Goal: Information Seeking & Learning: Find specific fact

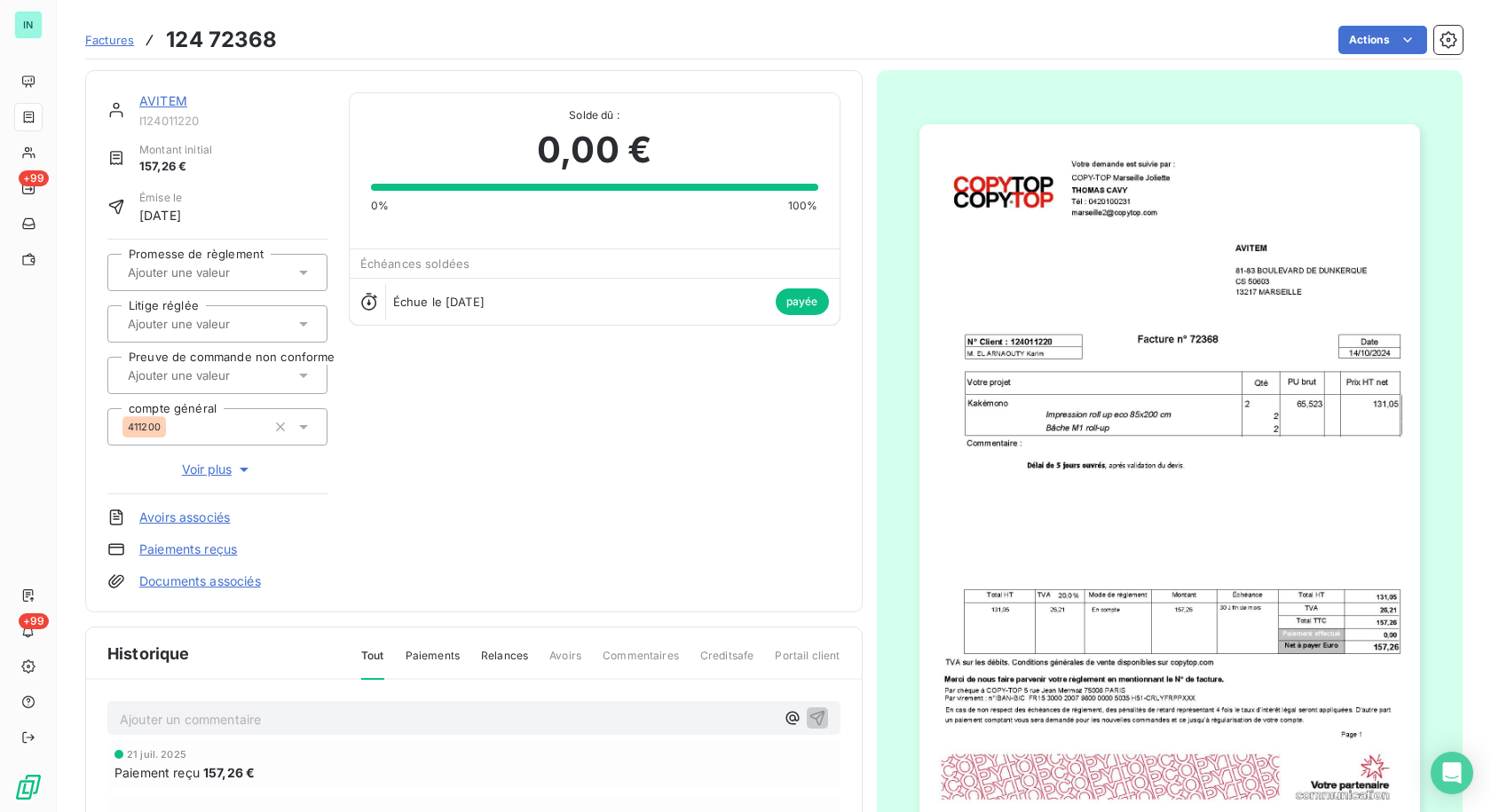
scroll to position [179, 0]
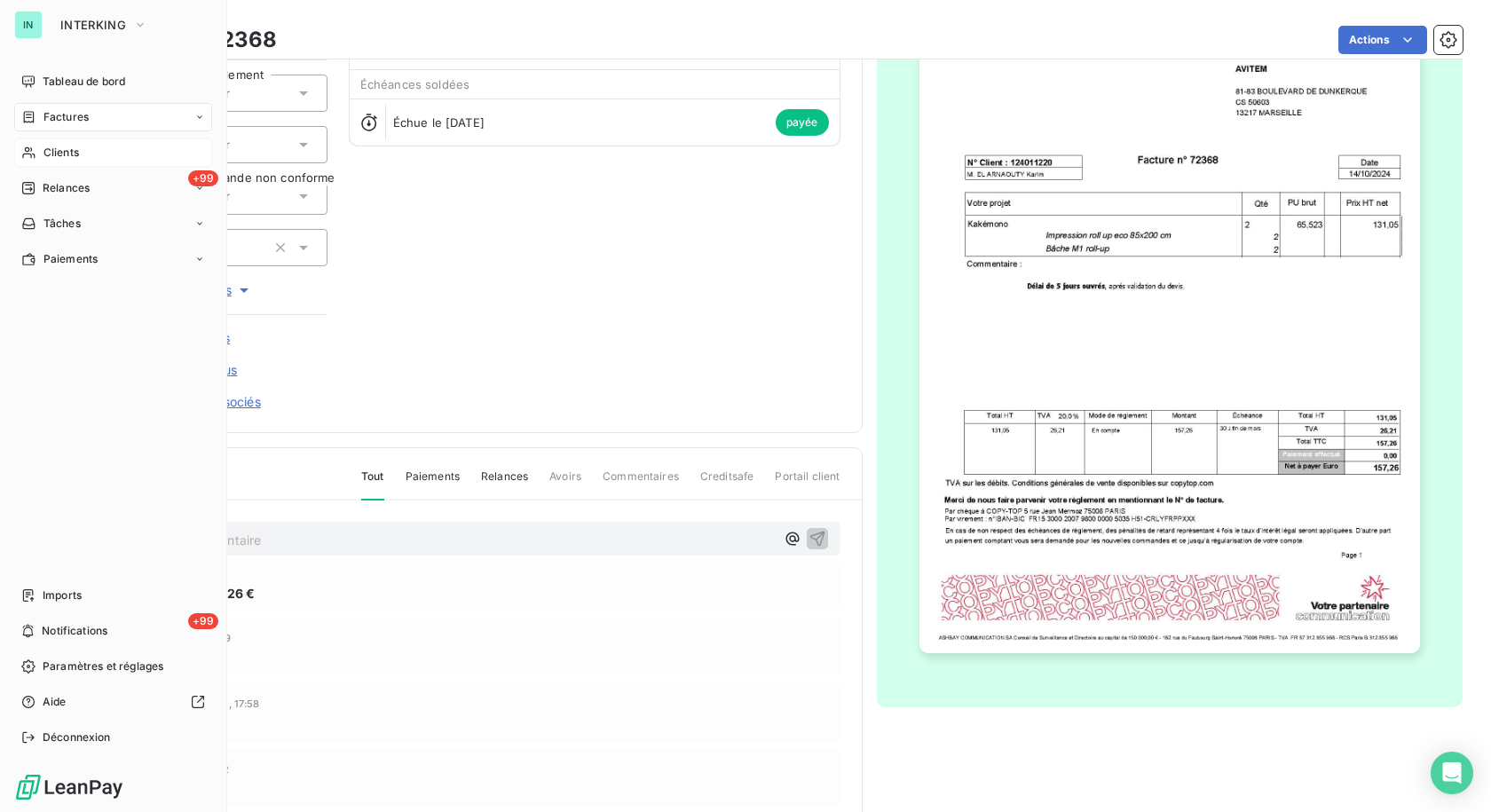
click at [97, 159] on div "Clients" at bounding box center [113, 153] width 198 height 29
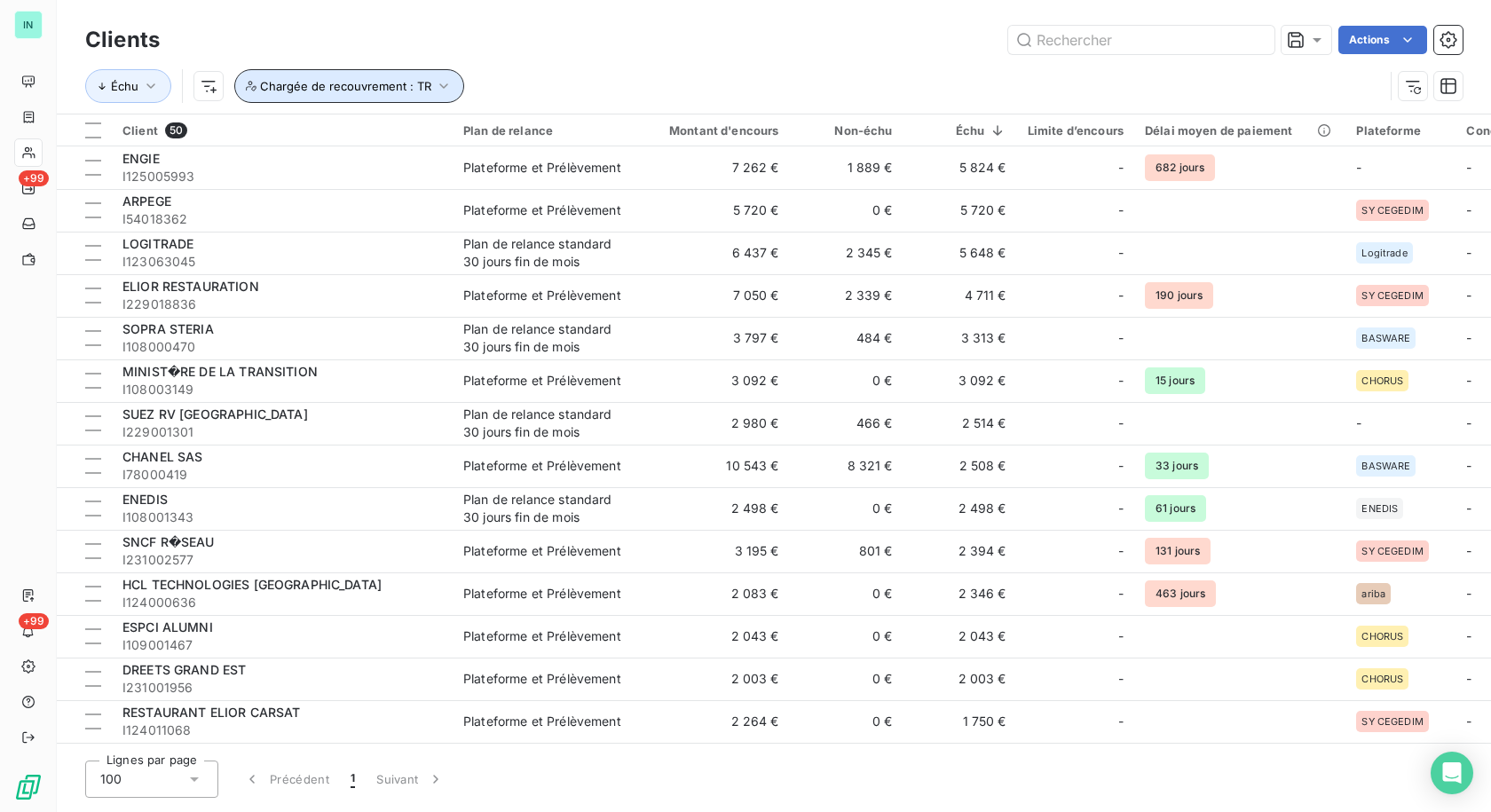
click at [435, 81] on icon "button" at bounding box center [444, 86] width 18 height 18
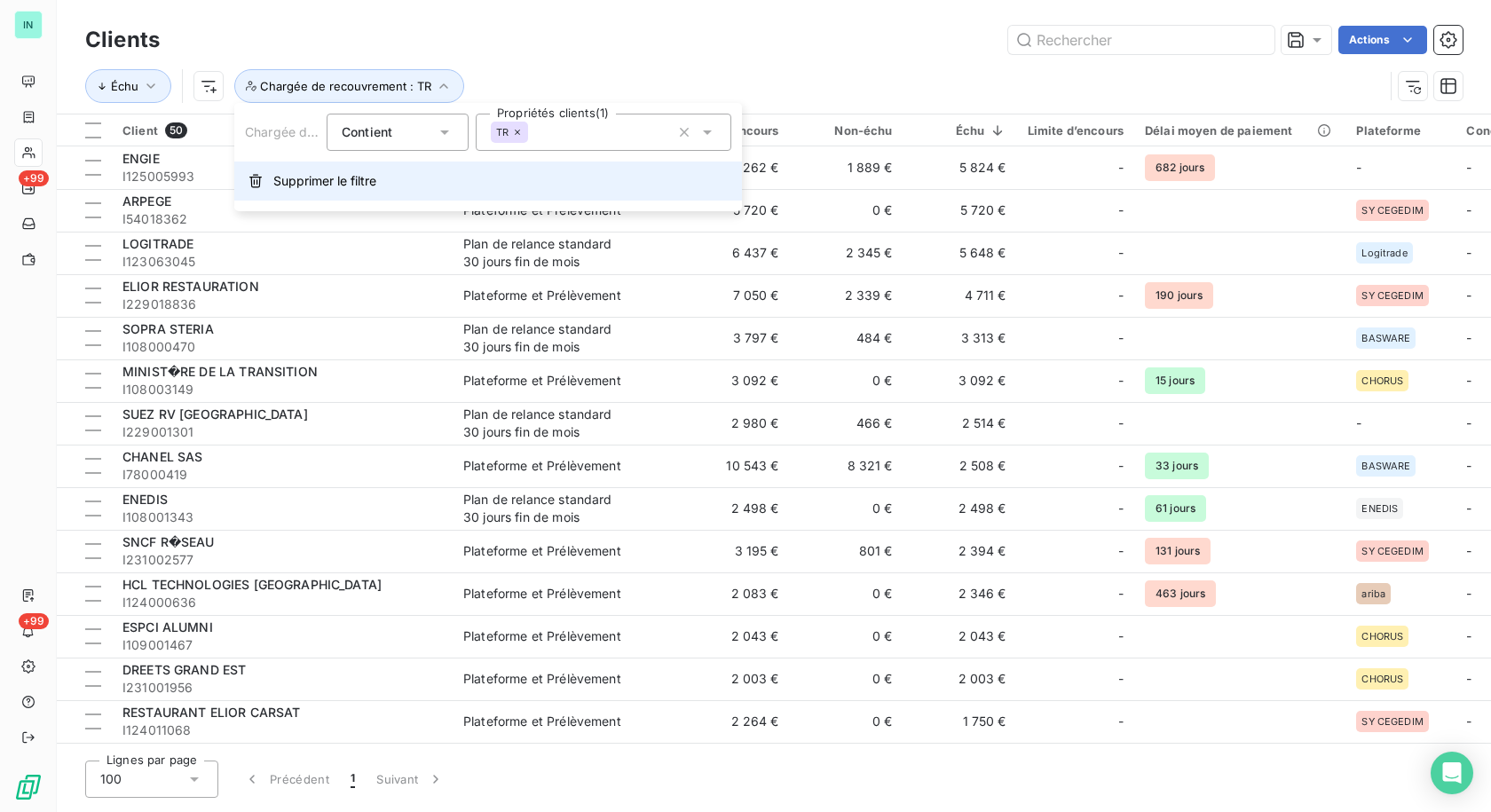
click at [380, 185] on button "Supprimer le filtre" at bounding box center [488, 181] width 508 height 39
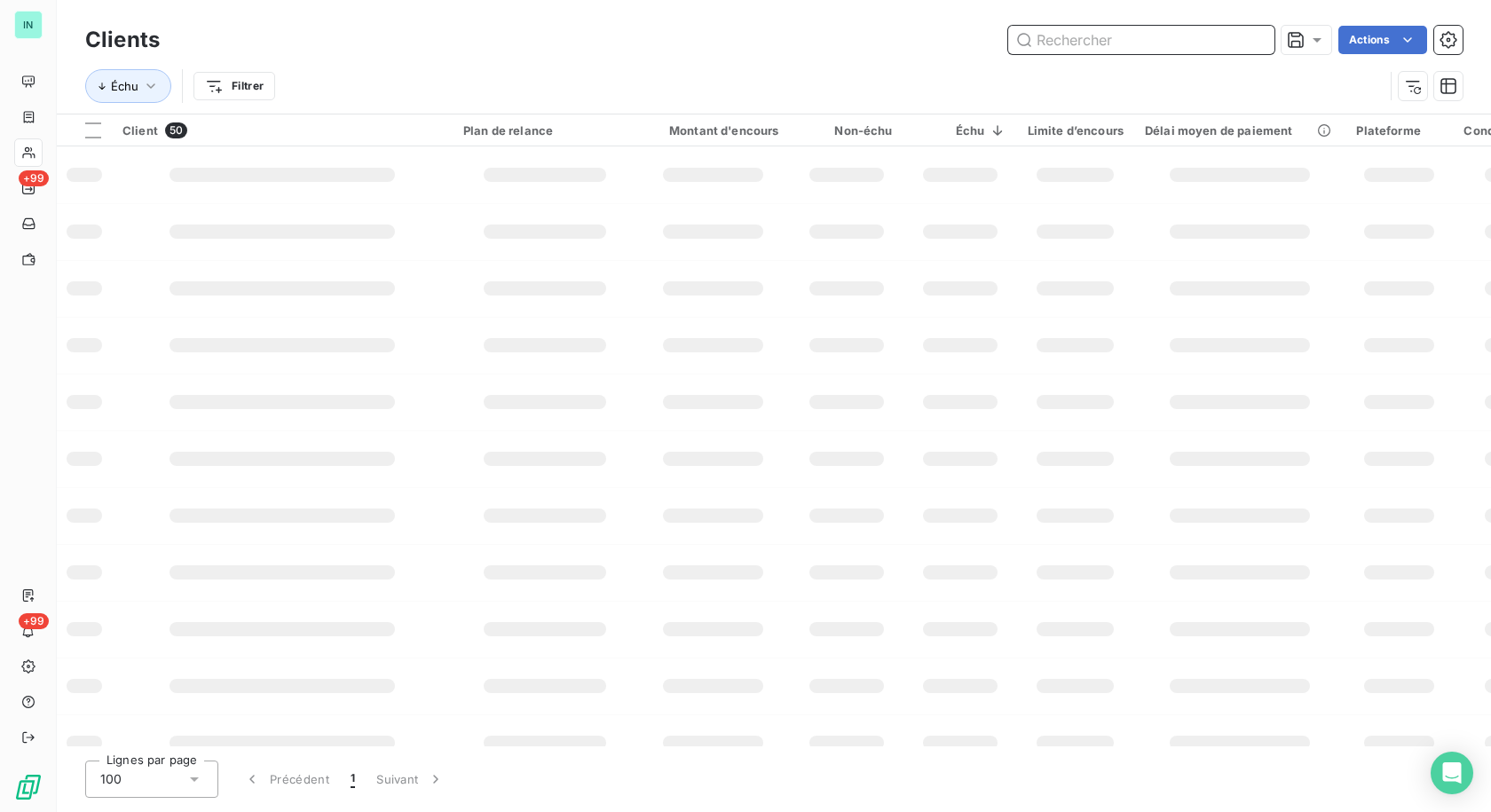
click at [1168, 27] on input "text" at bounding box center [1141, 40] width 266 height 29
paste input "I213002048"
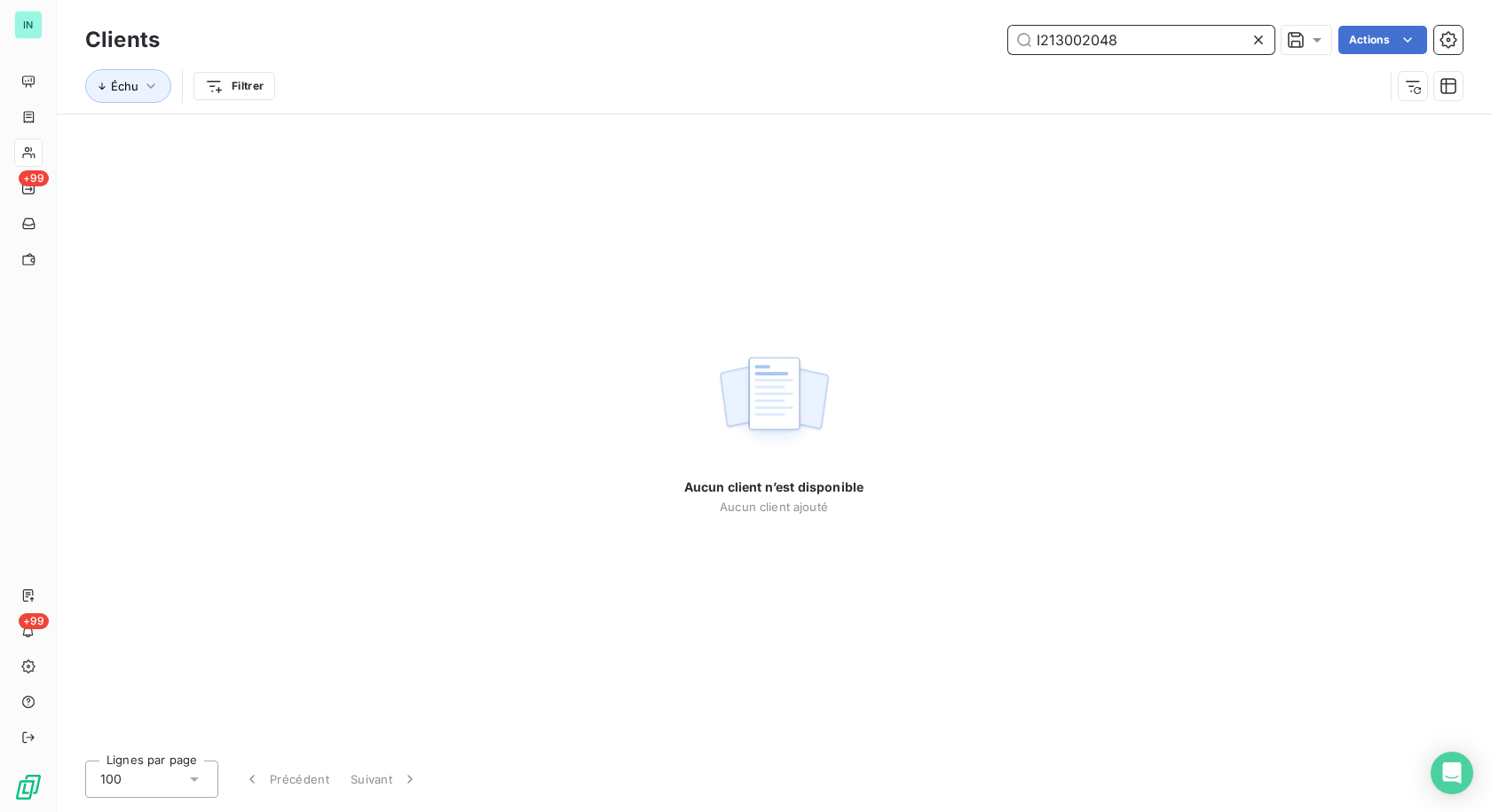
click at [1040, 43] on input "I213002048" at bounding box center [1141, 40] width 266 height 29
type input "I213002048"
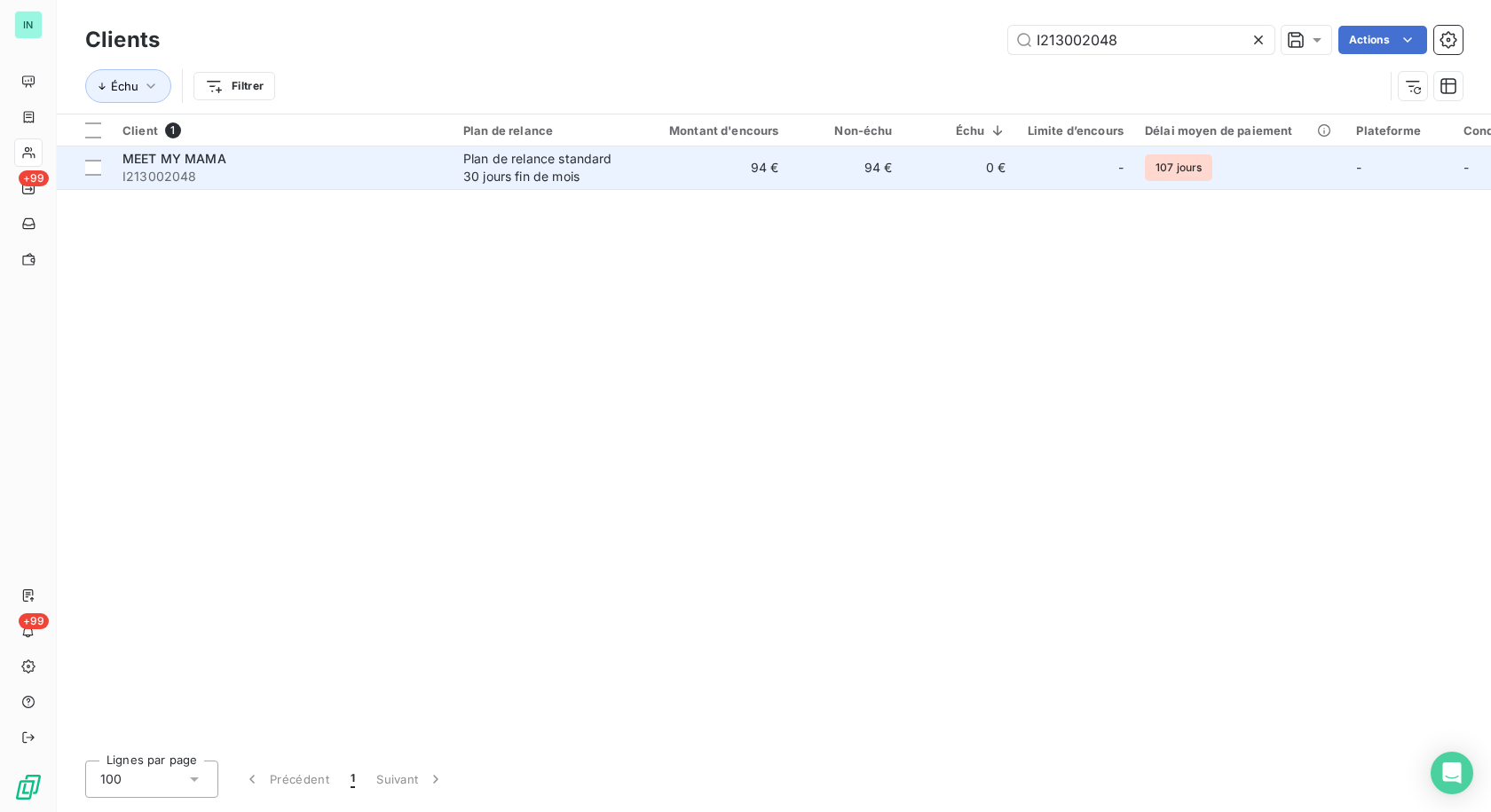
click at [495, 175] on div "Plan de relance standard 30 jours fin de mois" at bounding box center [544, 167] width 163 height 36
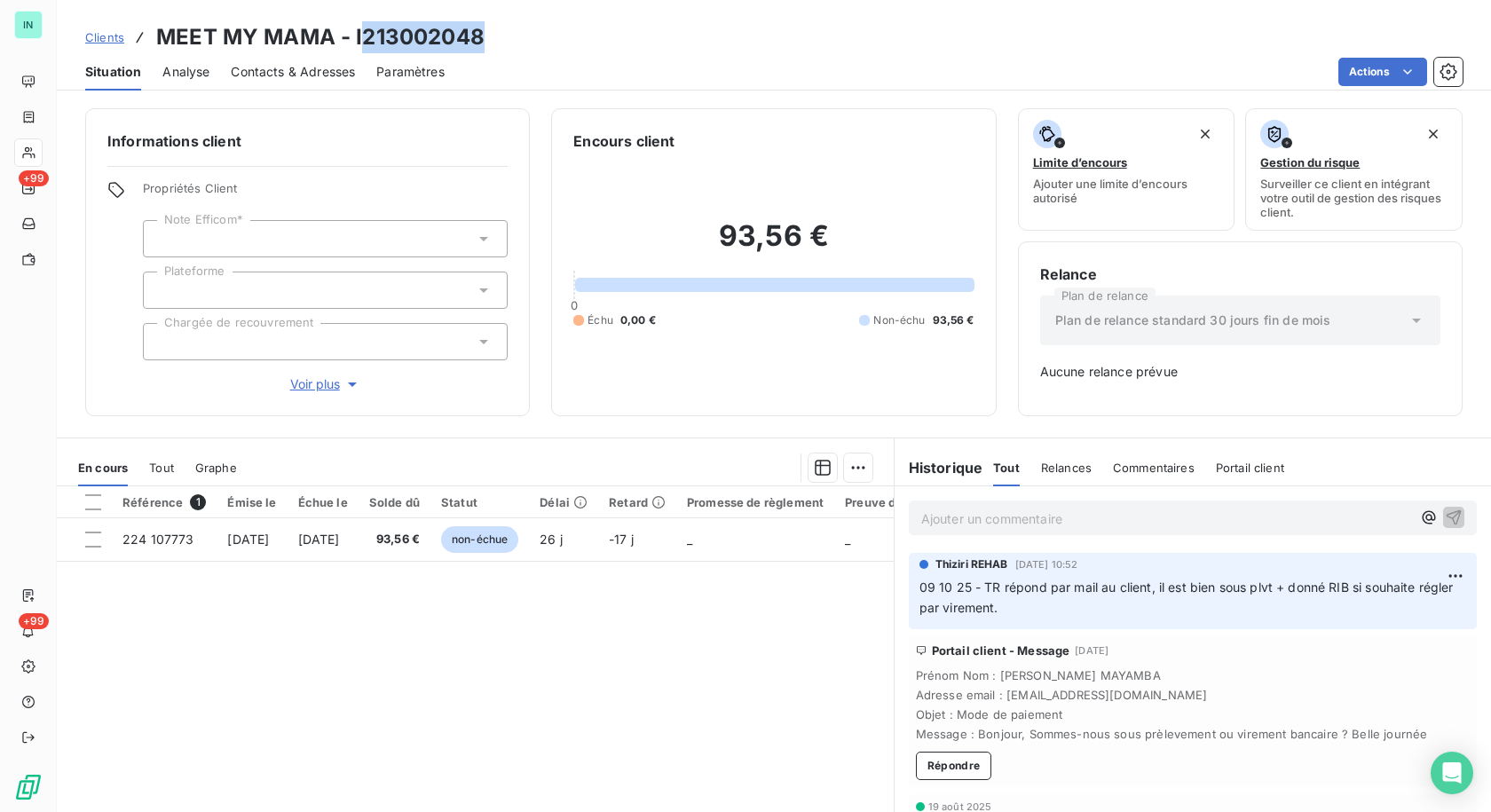
drag, startPoint x: 484, startPoint y: 34, endPoint x: 360, endPoint y: 41, distance: 124.2
click at [360, 41] on div "Clients MEET MY MAMA - I213002048" at bounding box center [773, 38] width 1434 height 32
copy h3 "213002048"
click at [944, 516] on p "Ajouter un commentaire ﻿" at bounding box center [1166, 518] width 490 height 22
drag, startPoint x: 1162, startPoint y: 692, endPoint x: 998, endPoint y: 697, distance: 164.1
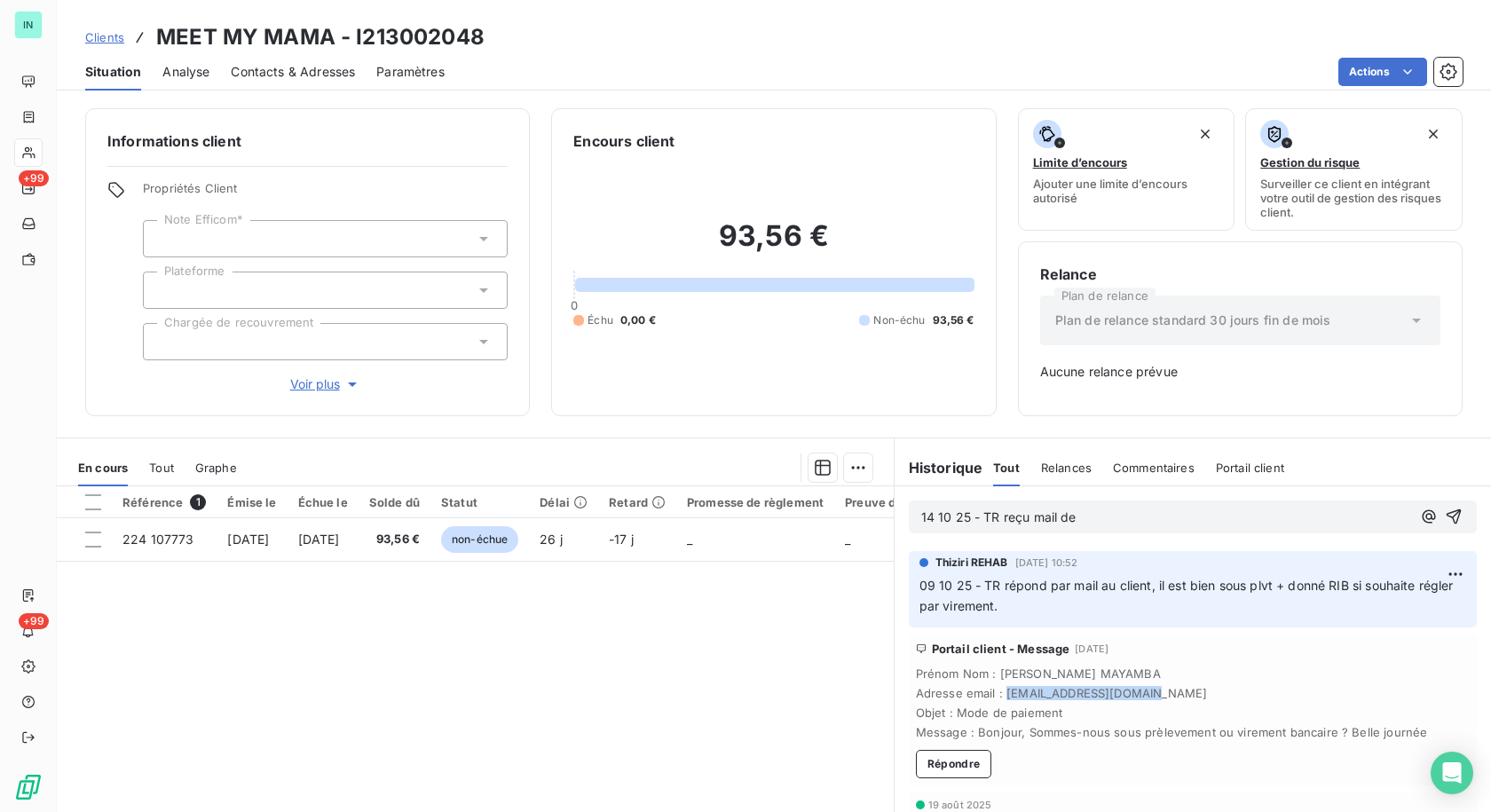
click at [998, 697] on span "Adresse email : [EMAIL_ADDRESS][DOMAIN_NAME]" at bounding box center [1193, 693] width 553 height 14
copy span "[EMAIL_ADDRESS][DOMAIN_NAME]"
click at [1134, 511] on p "14 10 25 - TR reçu mail de" at bounding box center [1166, 517] width 490 height 21
click at [1016, 528] on p "14 10 25 - TR reçu mail de [EMAIL_ADDRESS][DOMAIN_NAME]" at bounding box center [1166, 517] width 490 height 21
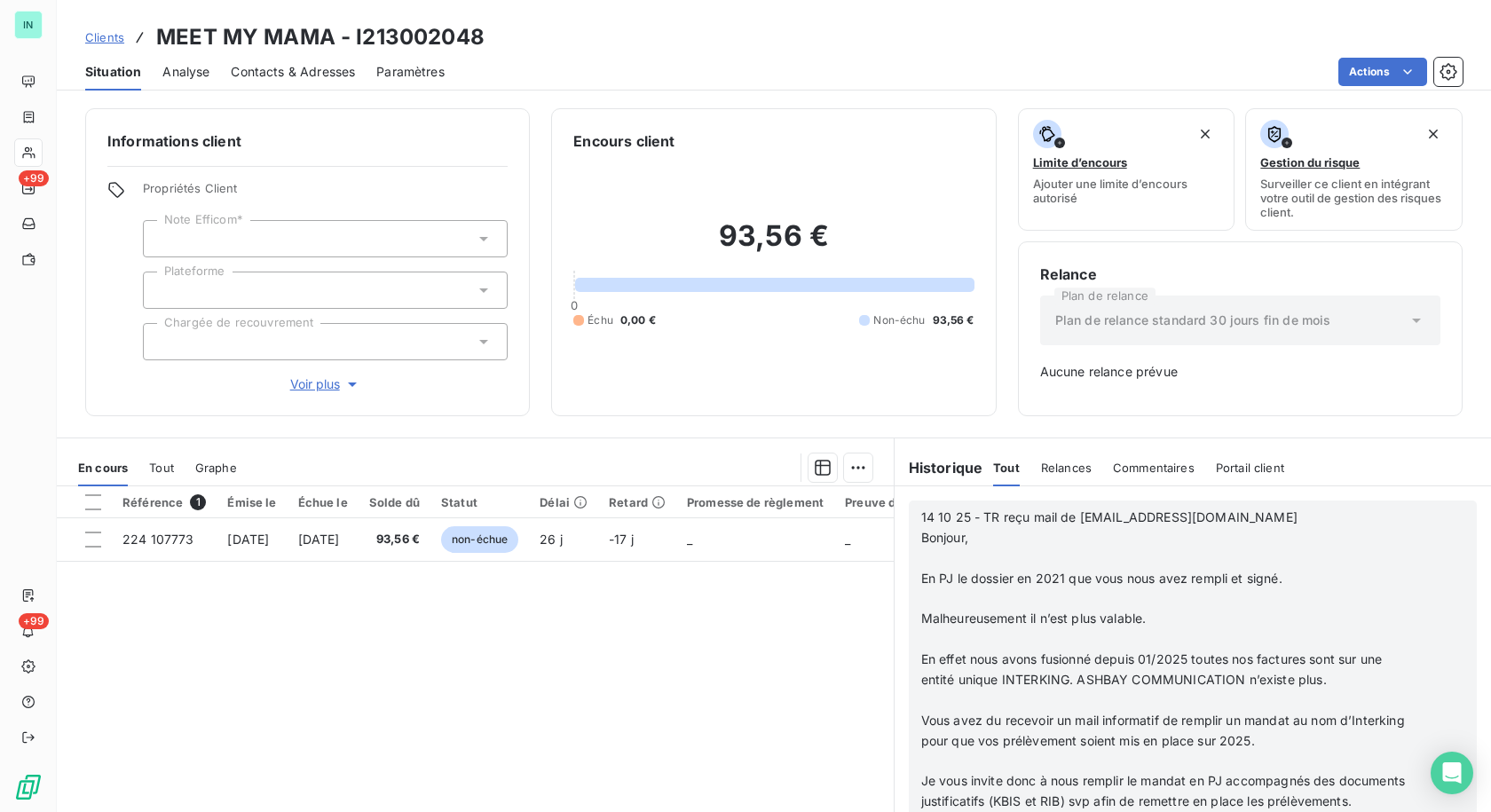
click at [971, 560] on p "﻿" at bounding box center [1170, 558] width 497 height 21
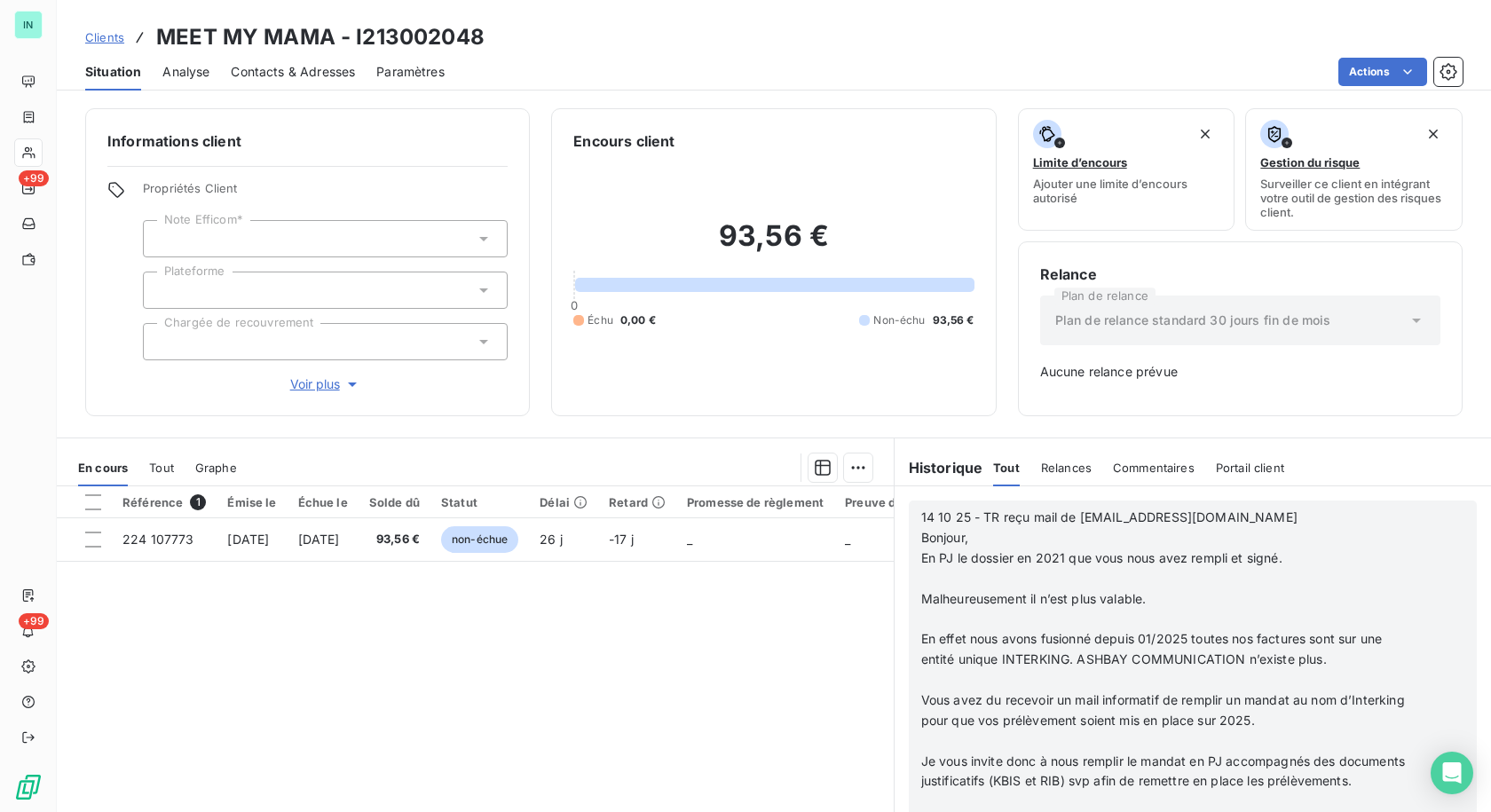
click at [933, 581] on p "﻿" at bounding box center [1170, 578] width 497 height 21
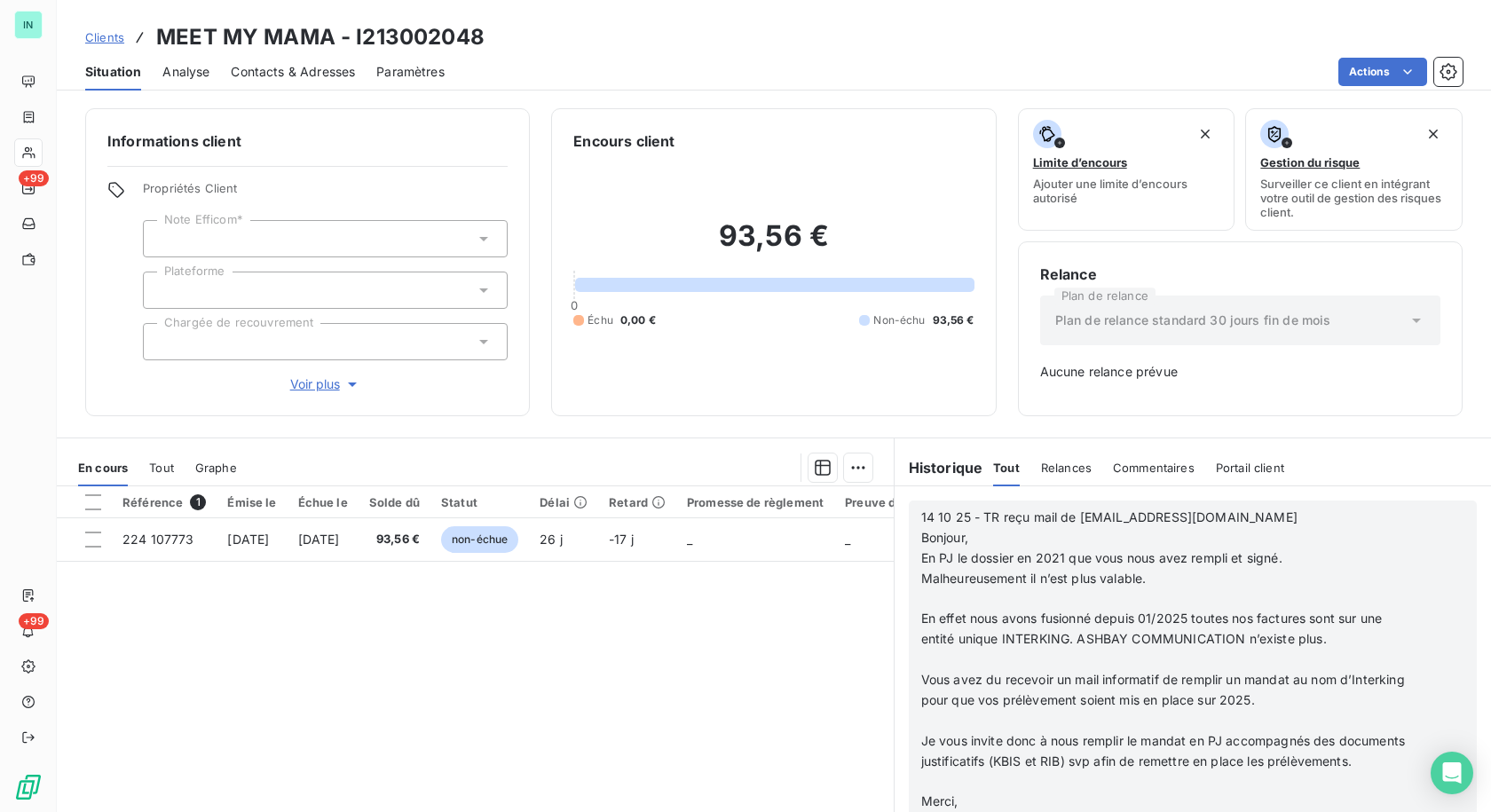
click at [936, 603] on p "﻿" at bounding box center [1170, 599] width 497 height 21
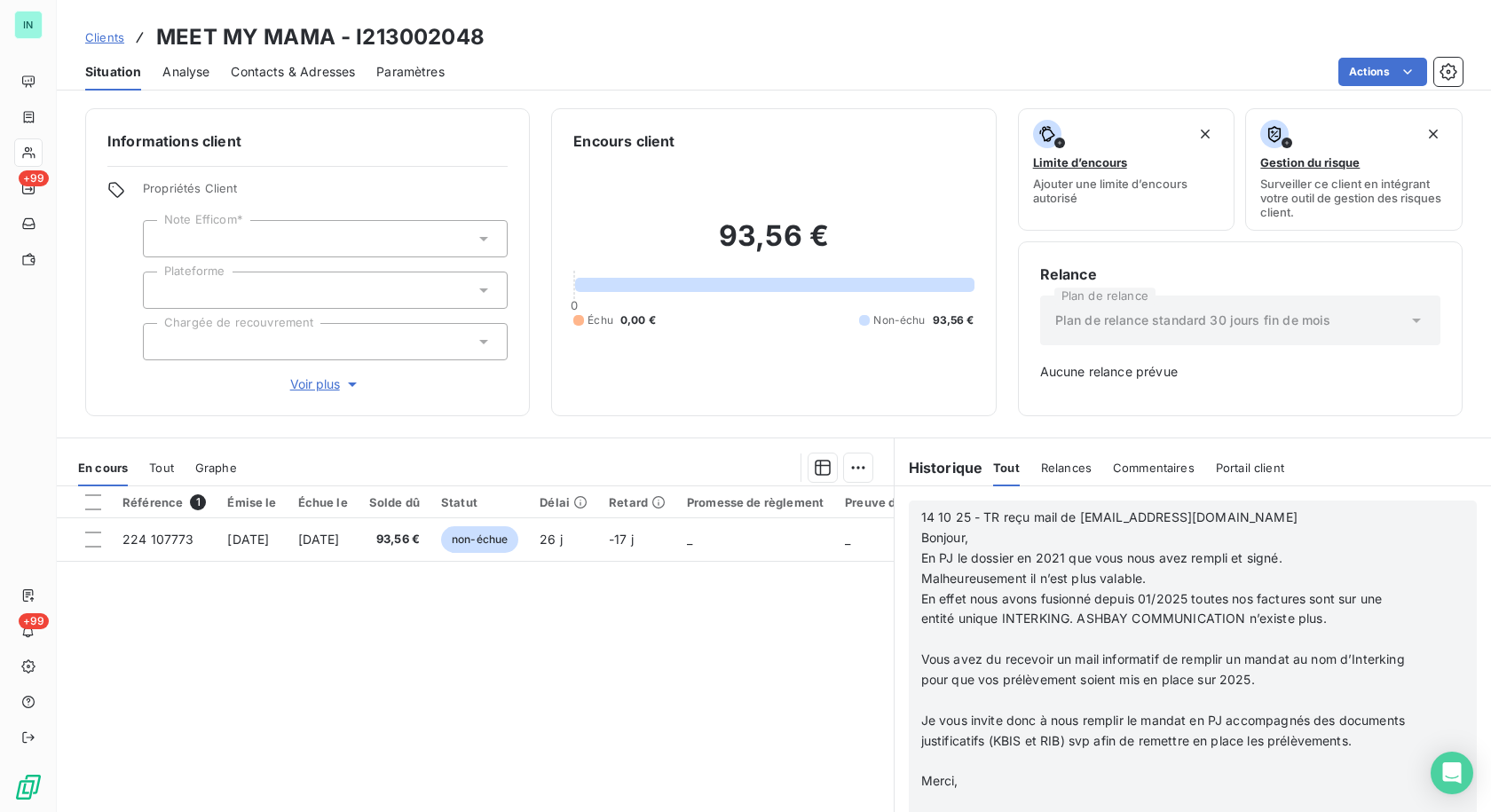
click at [930, 628] on p "En effet nous avons fusionné depuis 01/2025 toutes nos factures sont sur une en…" at bounding box center [1170, 610] width 497 height 41
click at [932, 638] on p "﻿" at bounding box center [1170, 639] width 497 height 21
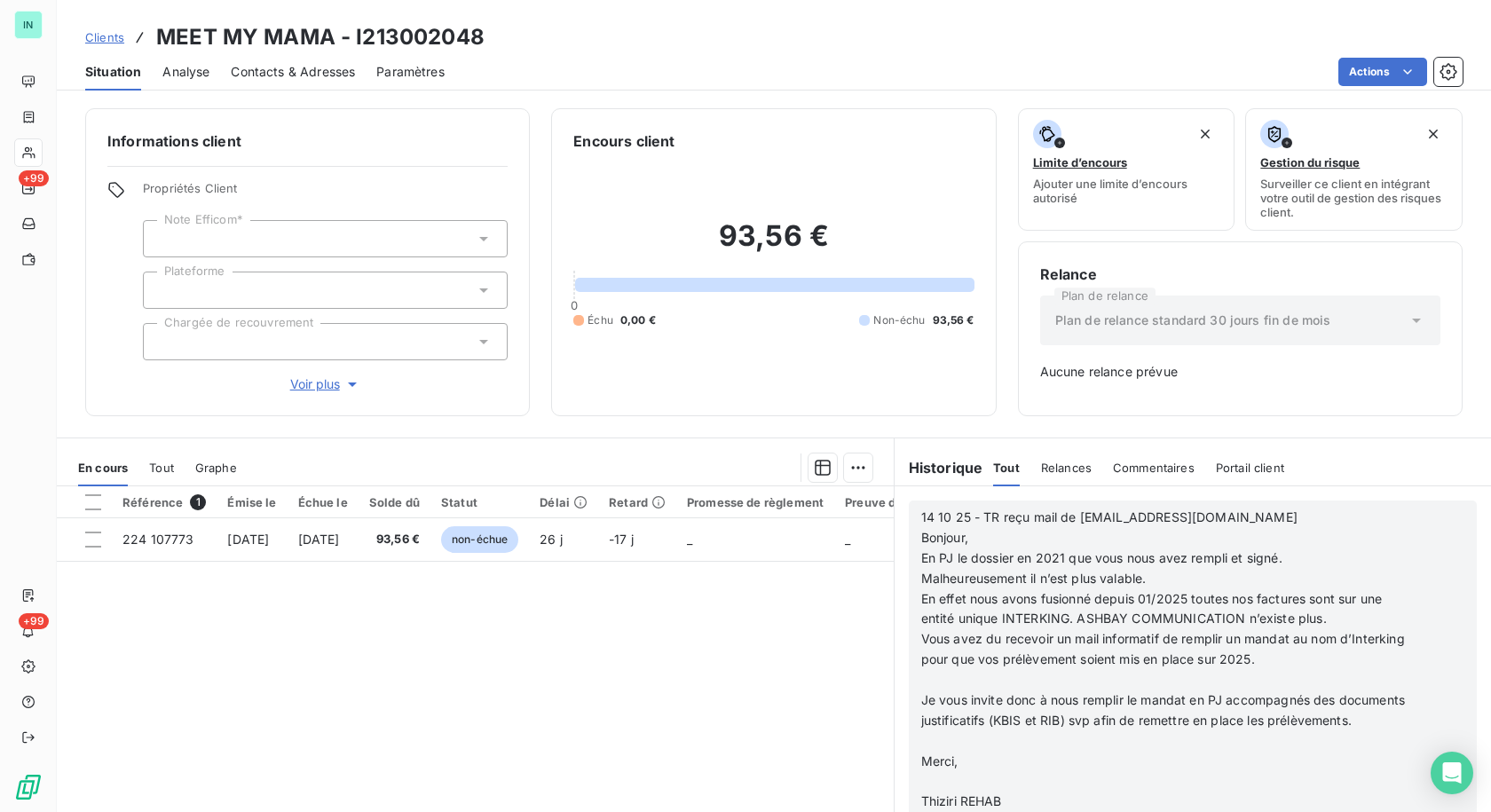
click at [921, 700] on span "Je vous invite donc à nous remplir le mandat en PJ accompagnés des documents ju…" at bounding box center [1165, 710] width 488 height 36
click at [921, 681] on p "﻿" at bounding box center [1170, 680] width 497 height 21
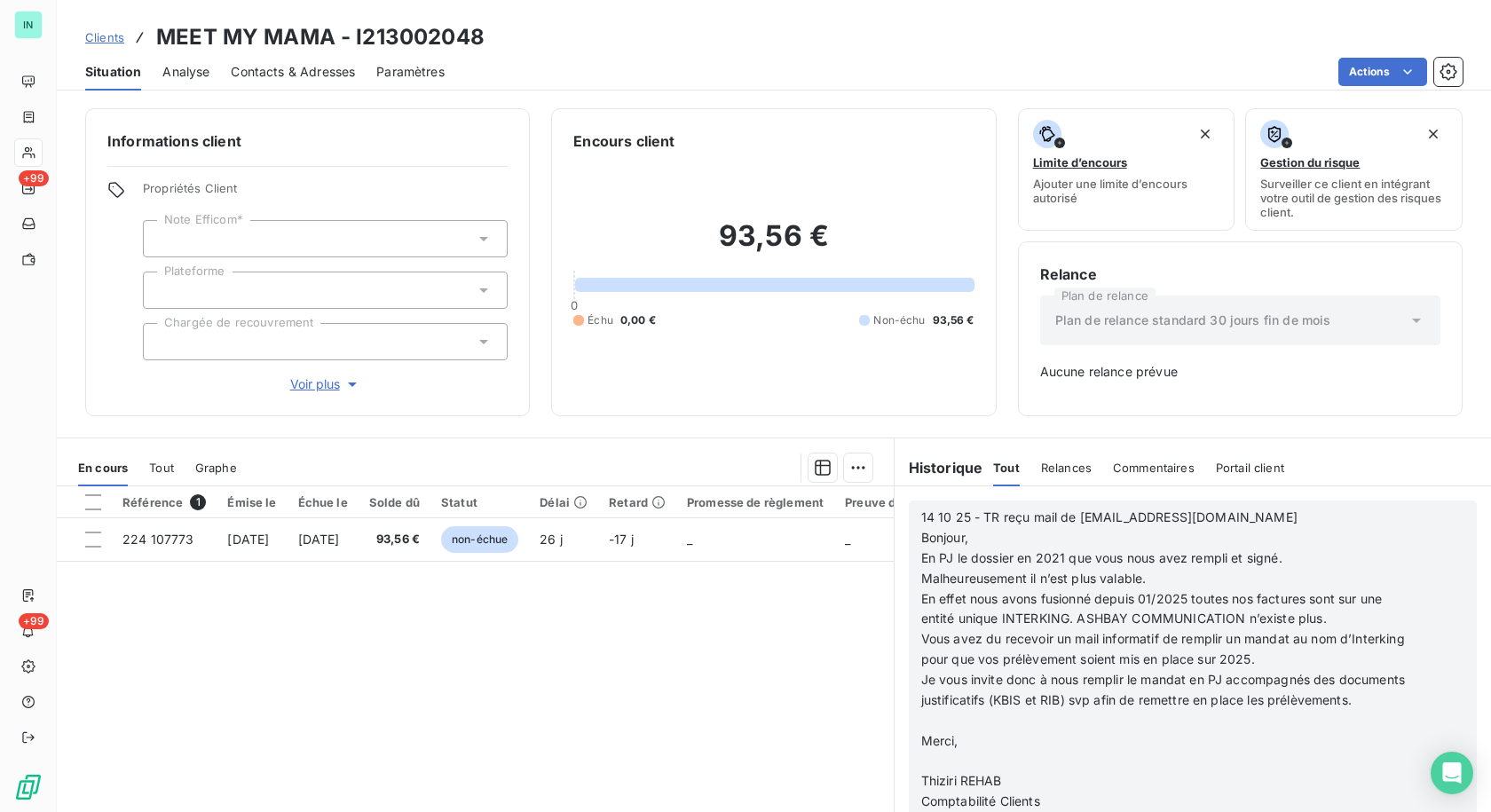
click at [921, 731] on p "﻿" at bounding box center [1170, 721] width 497 height 21
click at [921, 771] on p "Thiziri REHAB" at bounding box center [1170, 761] width 497 height 21
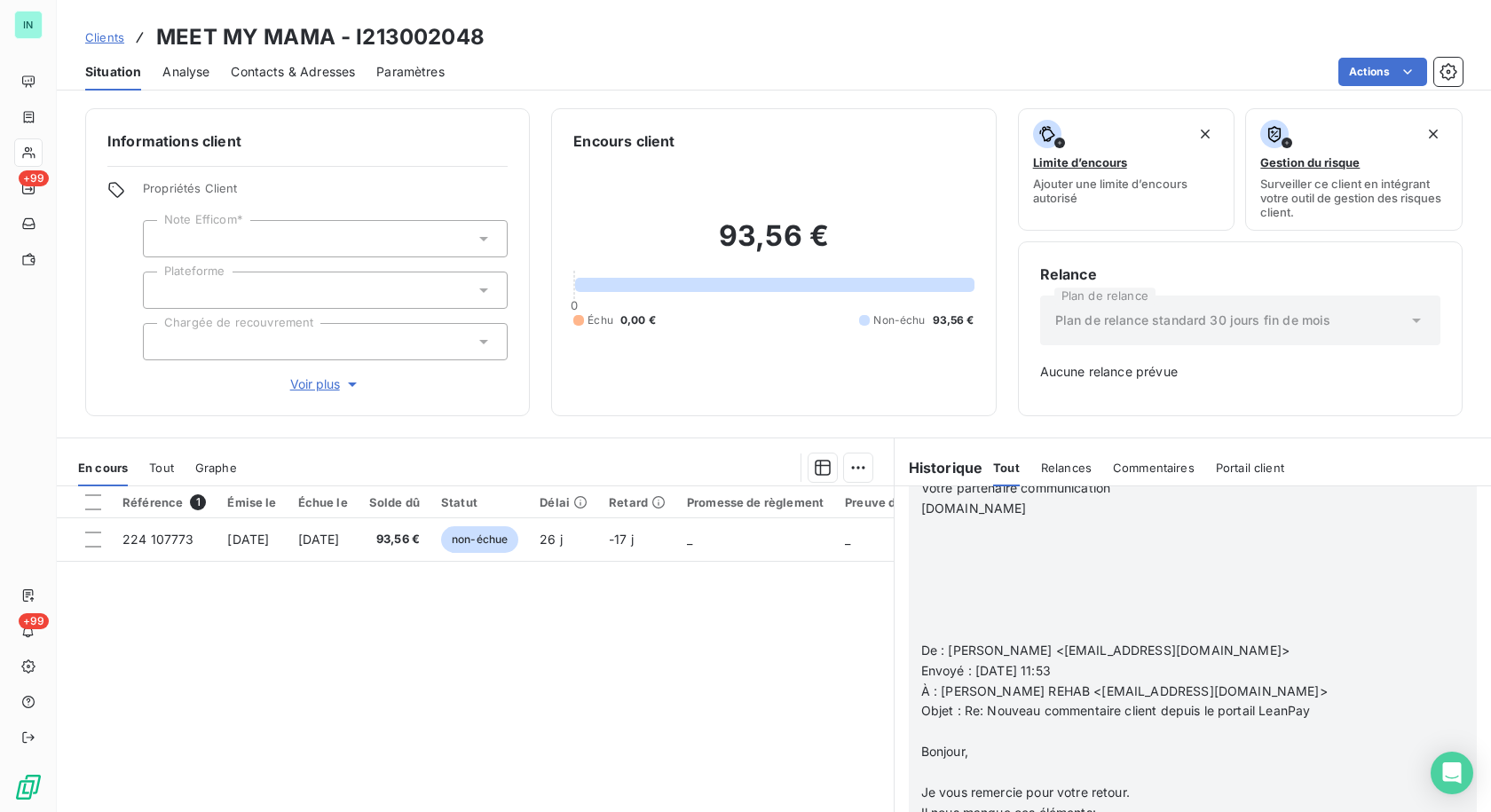
click at [930, 640] on p "﻿" at bounding box center [1170, 630] width 497 height 21
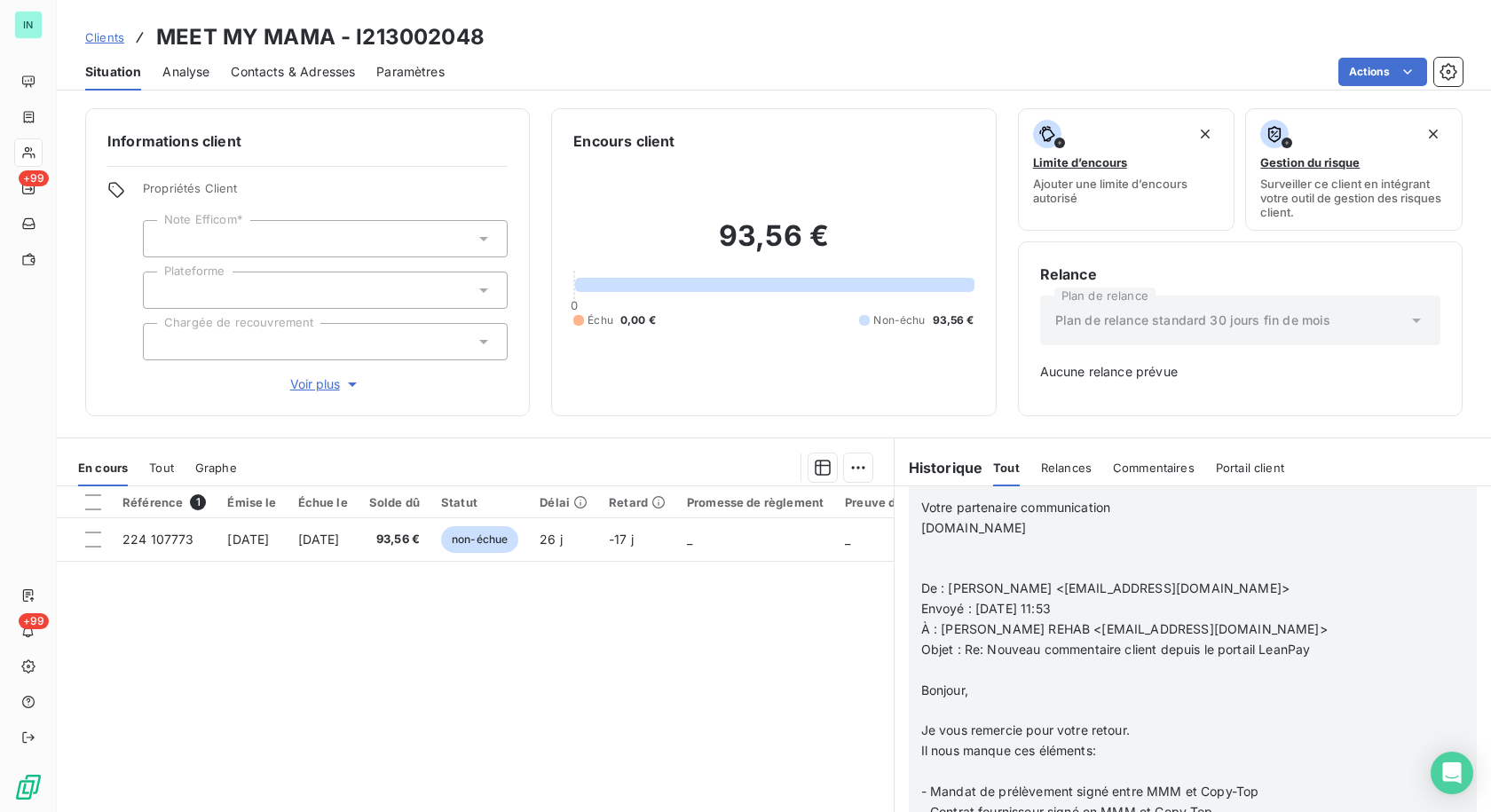
scroll to position [2090, 0]
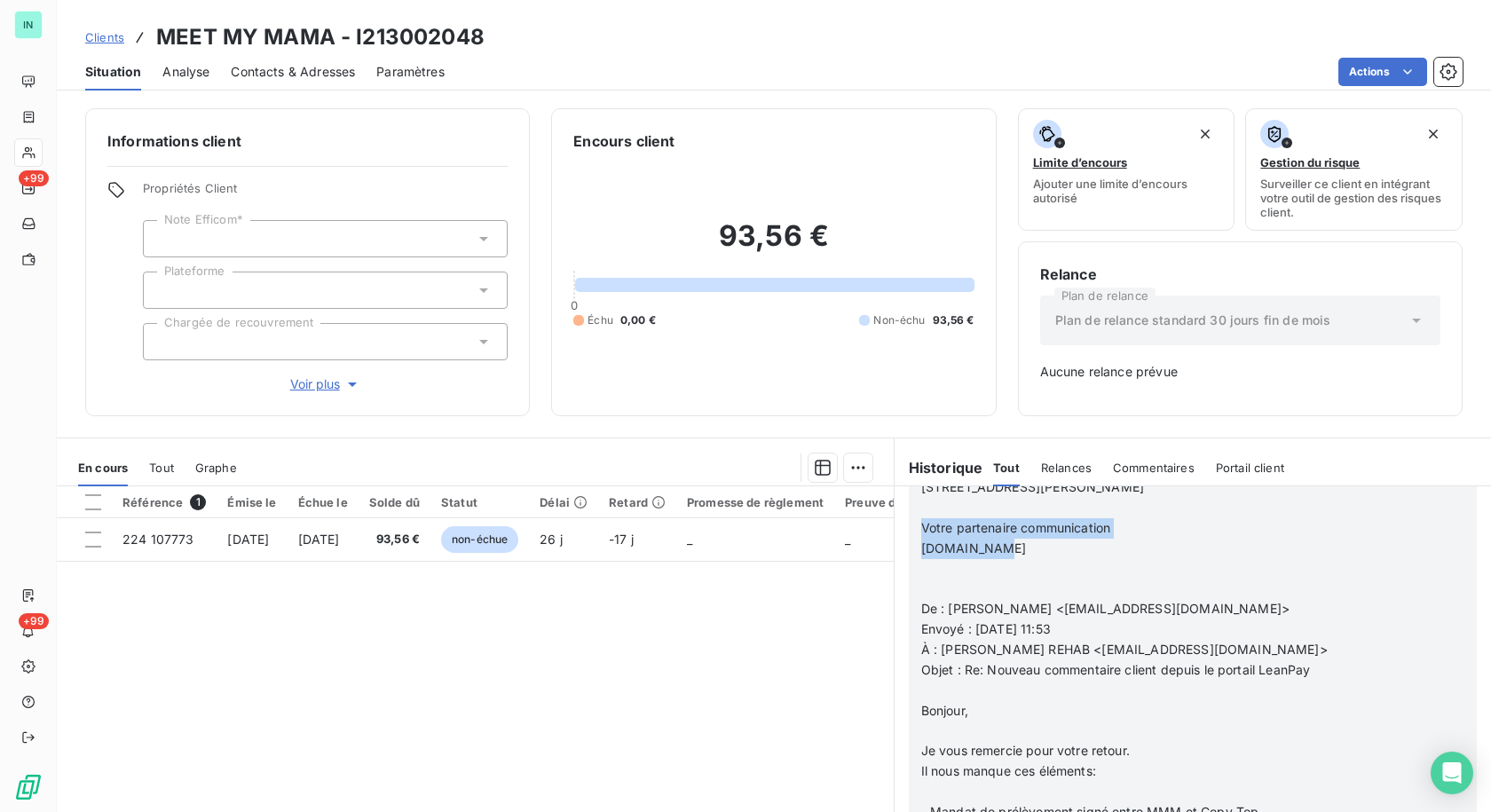
drag, startPoint x: 988, startPoint y: 568, endPoint x: 903, endPoint y: 542, distance: 88.9
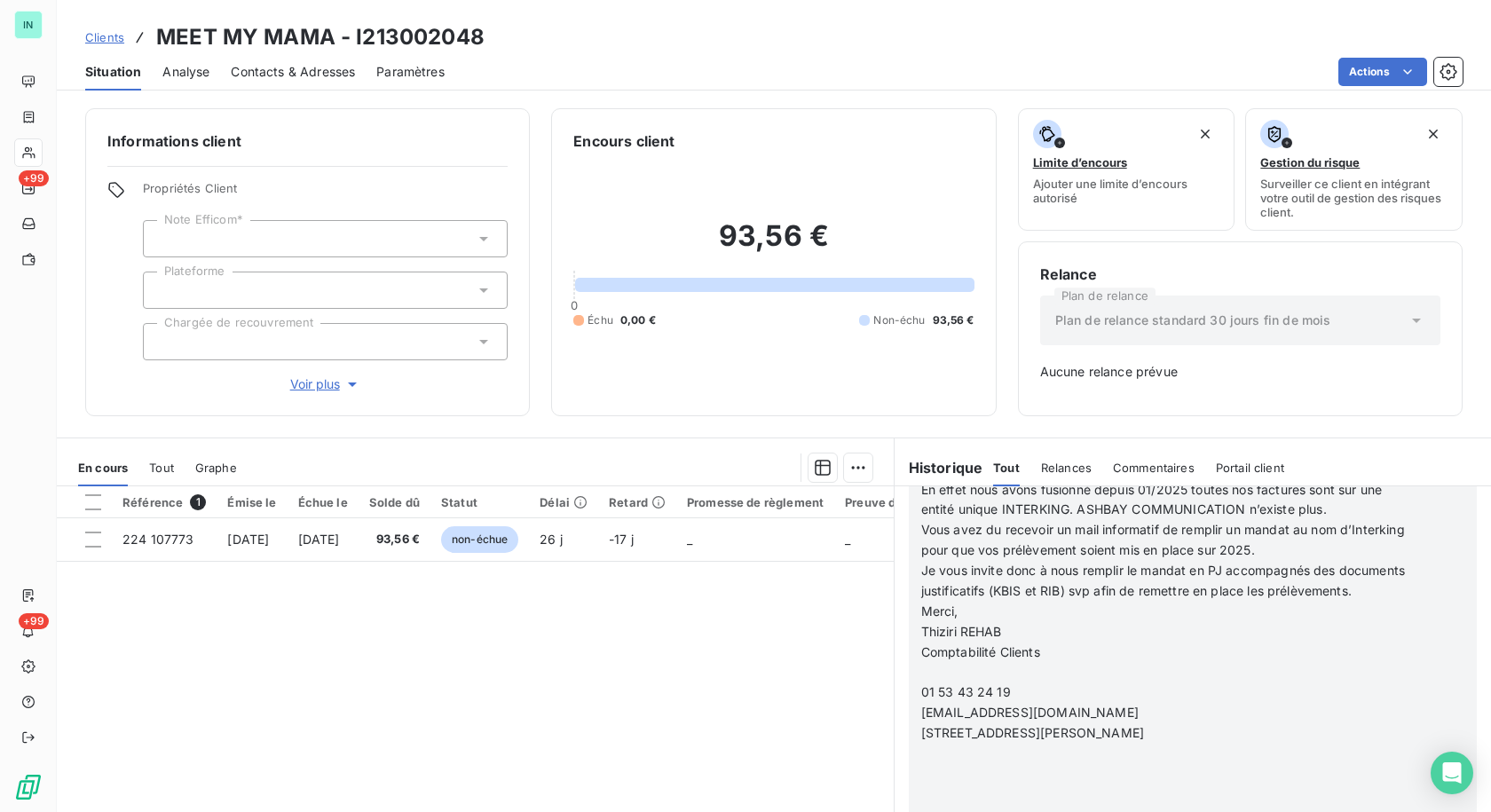
scroll to position [1823, 0]
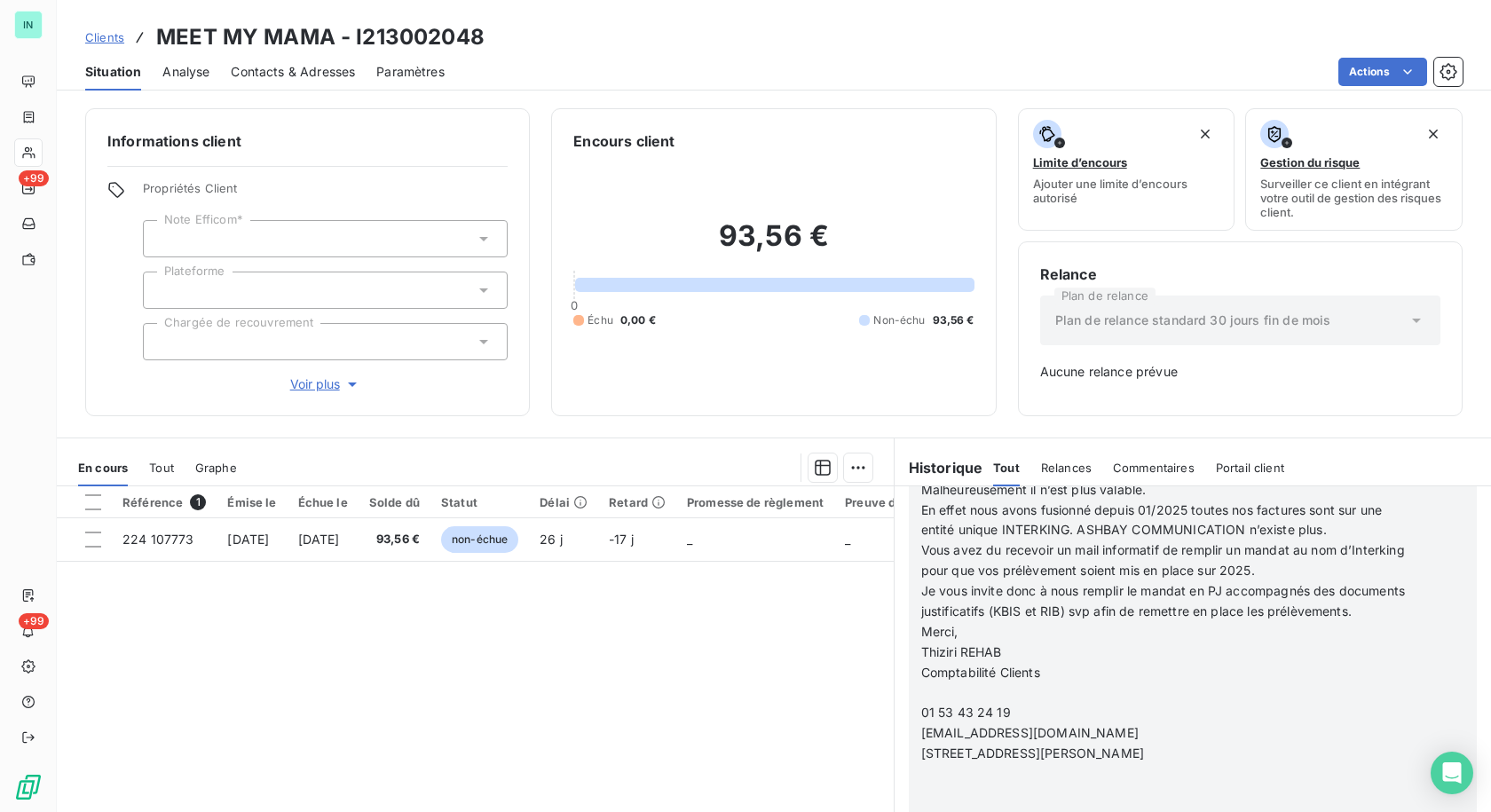
drag, startPoint x: 1122, startPoint y: 773, endPoint x: 908, endPoint y: 712, distance: 222.5
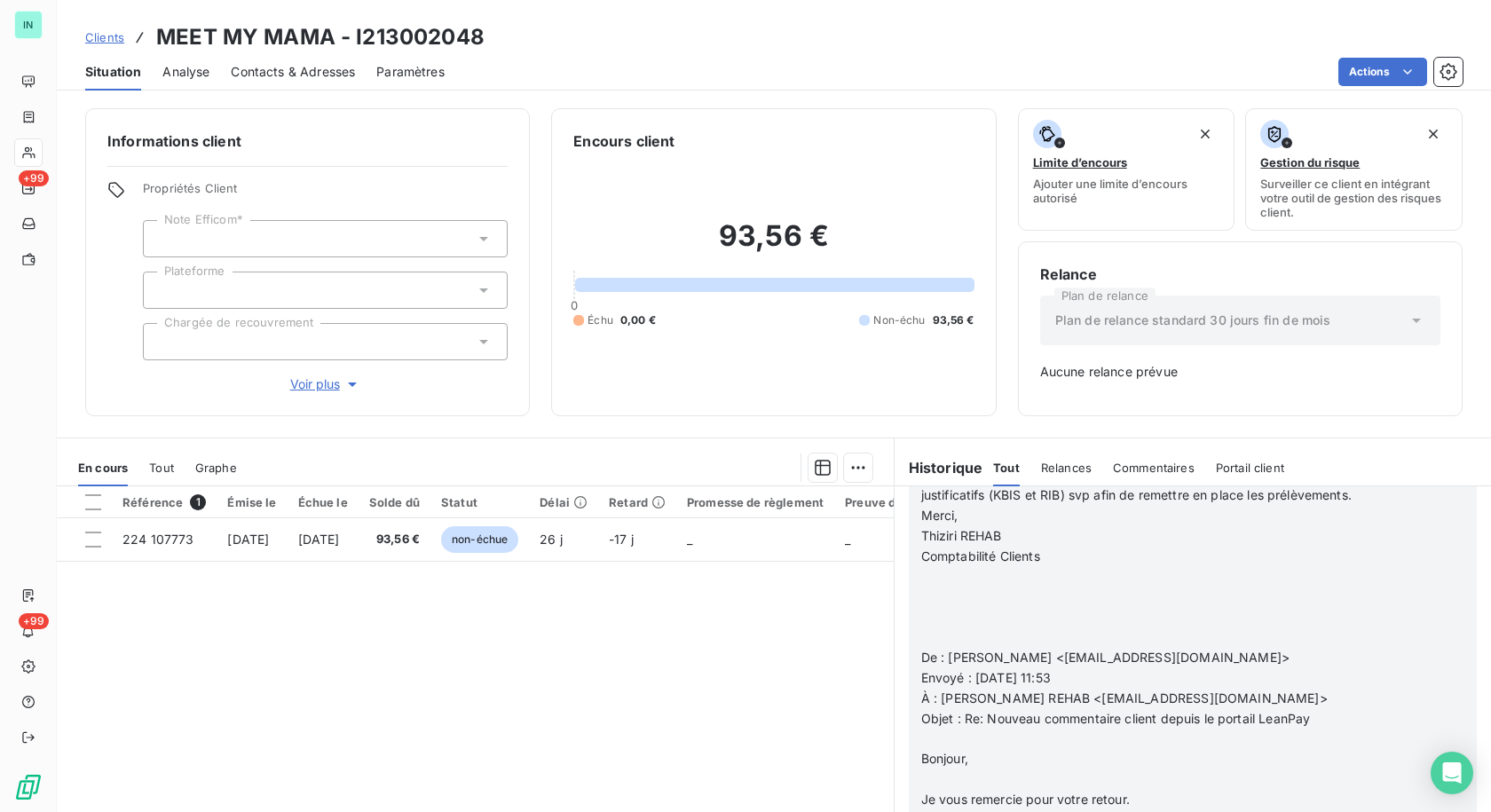
click at [921, 628] on p at bounding box center [1170, 617] width 497 height 21
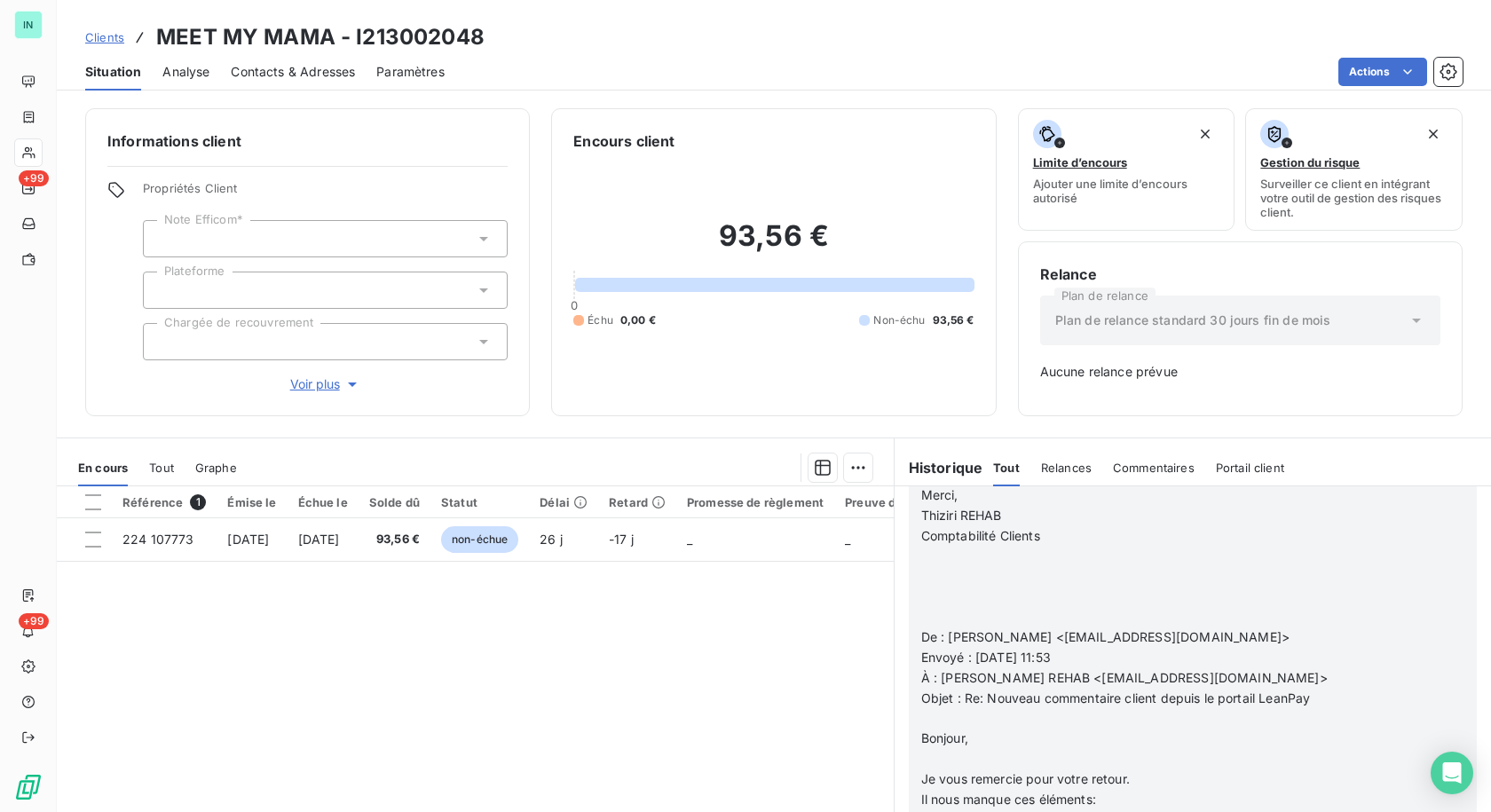
scroll to position [1939, 0]
click at [921, 628] on p "﻿" at bounding box center [1170, 617] width 497 height 21
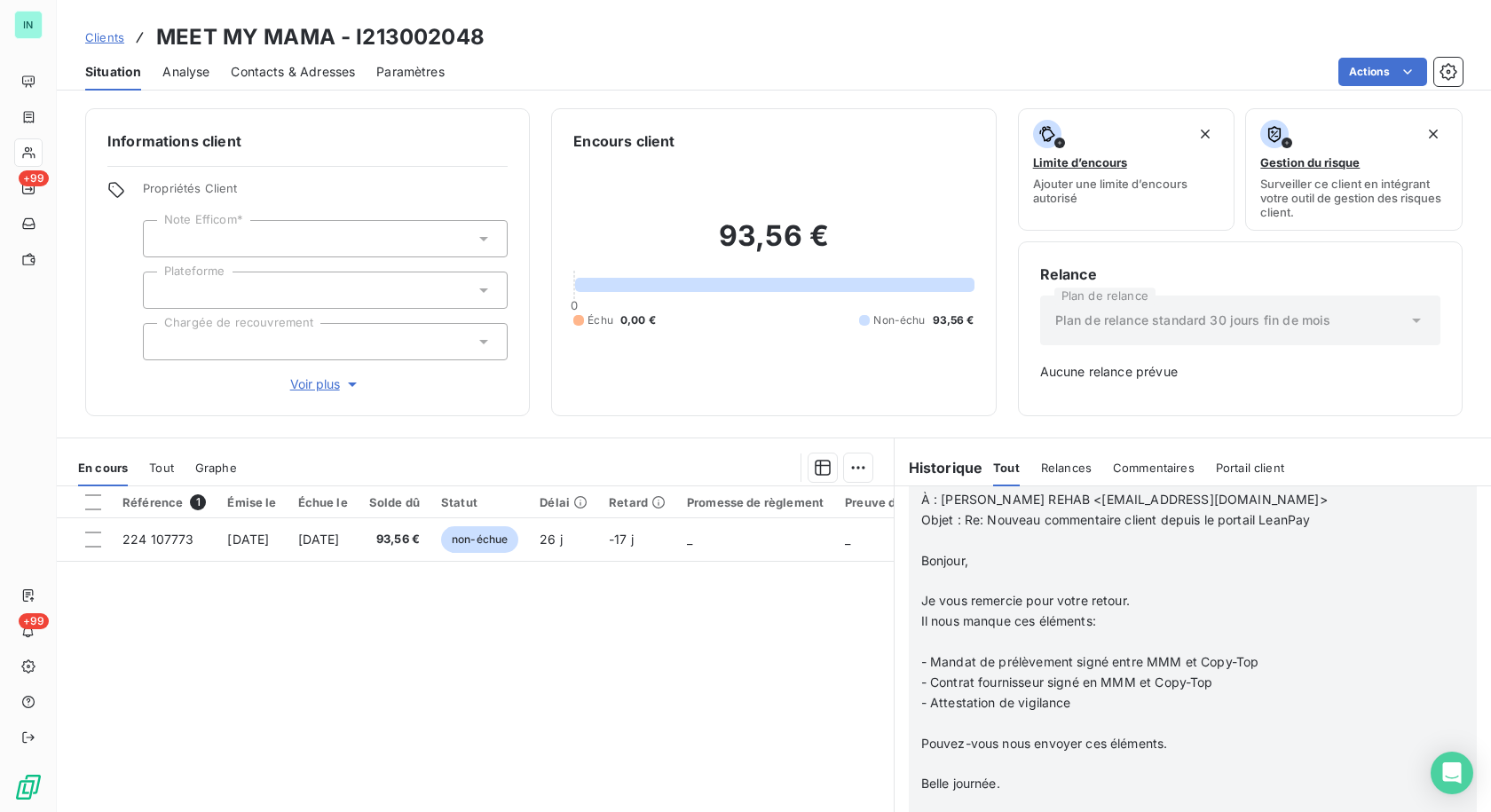
click at [925, 551] on p "﻿" at bounding box center [1170, 541] width 497 height 21
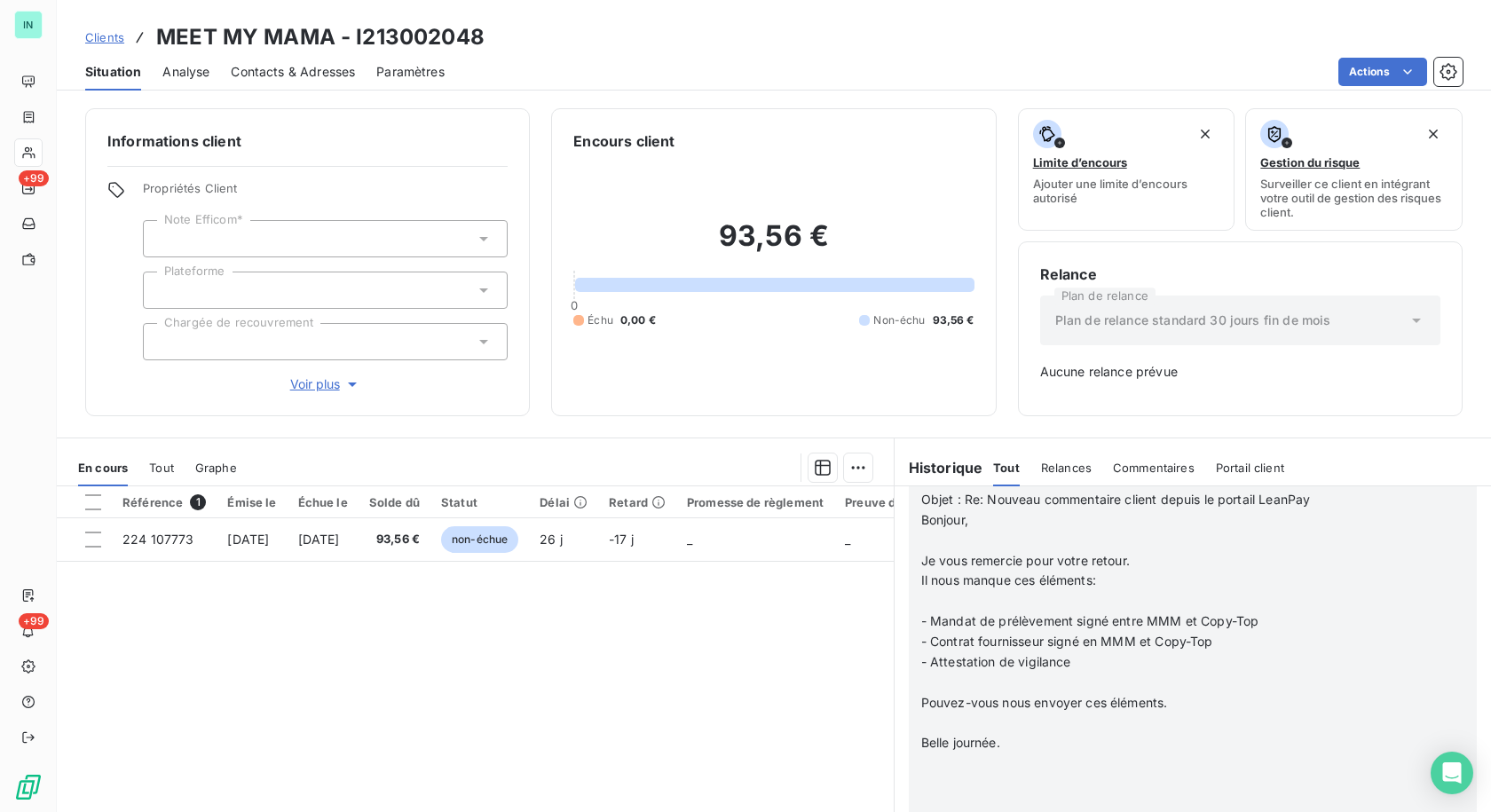
click at [921, 551] on p "﻿" at bounding box center [1170, 541] width 497 height 21
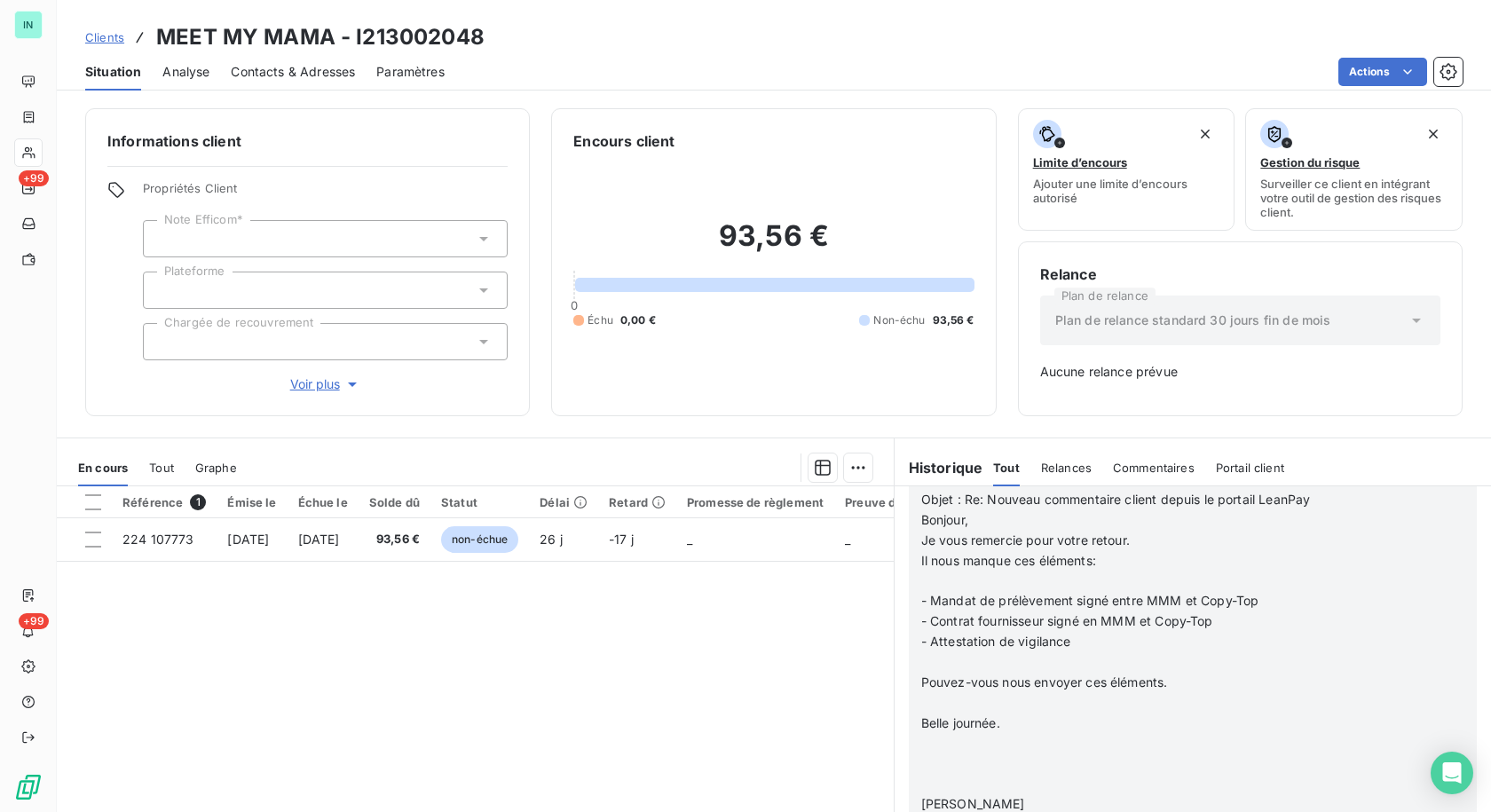
scroll to position [2077, 0]
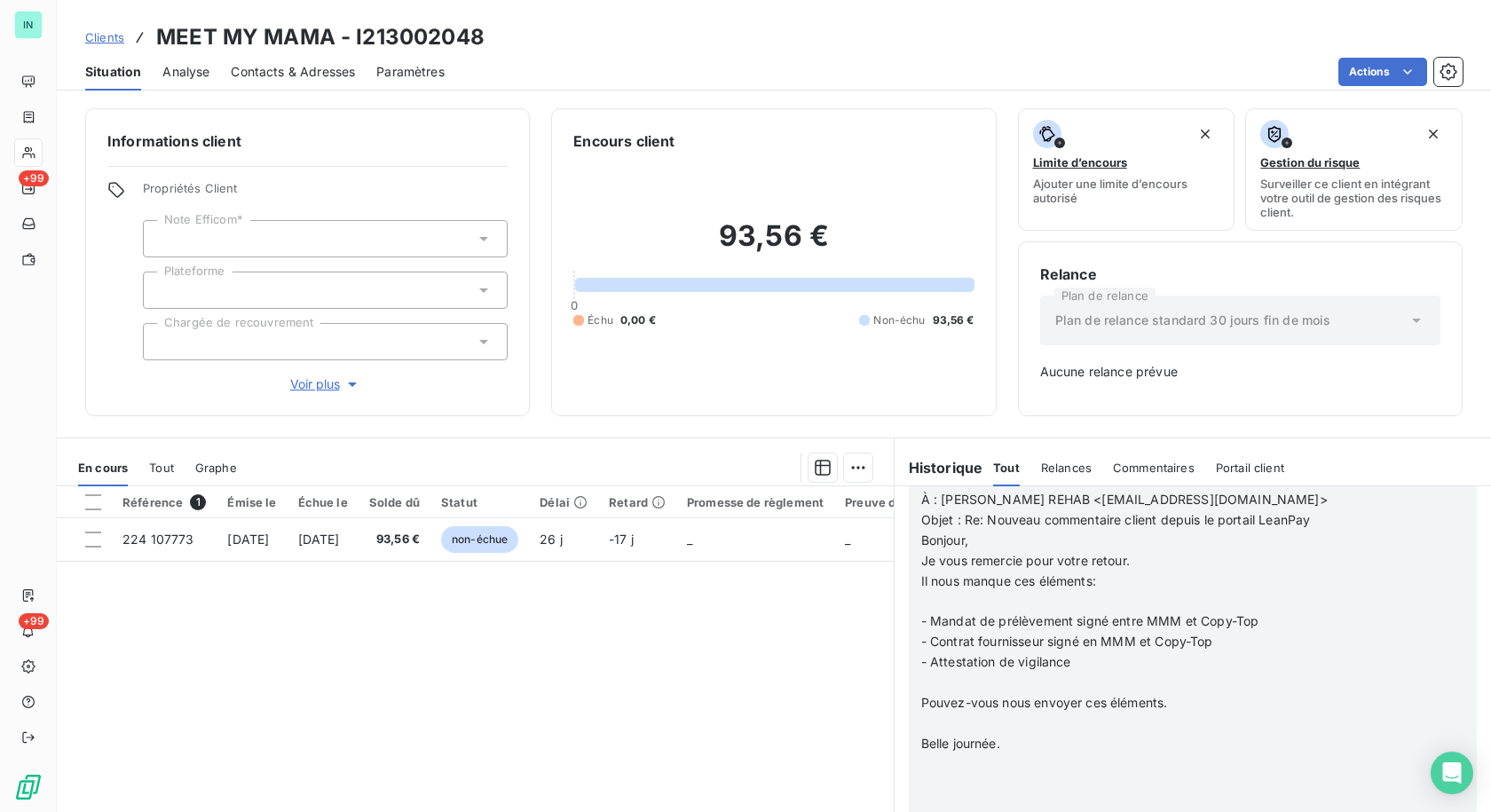
click at [922, 611] on p "﻿" at bounding box center [1170, 601] width 497 height 21
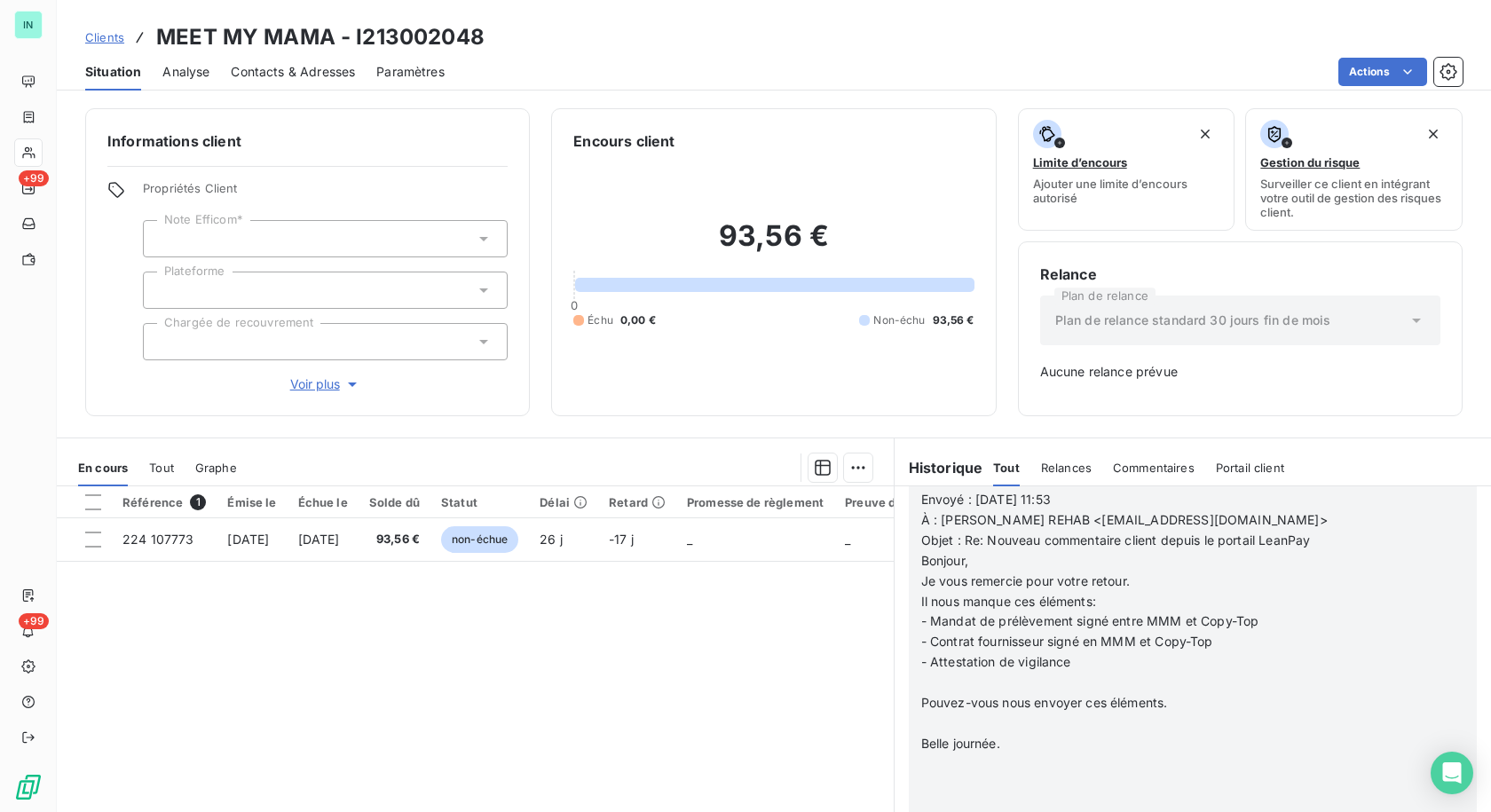
click at [921, 693] on p "﻿" at bounding box center [1170, 682] width 497 height 21
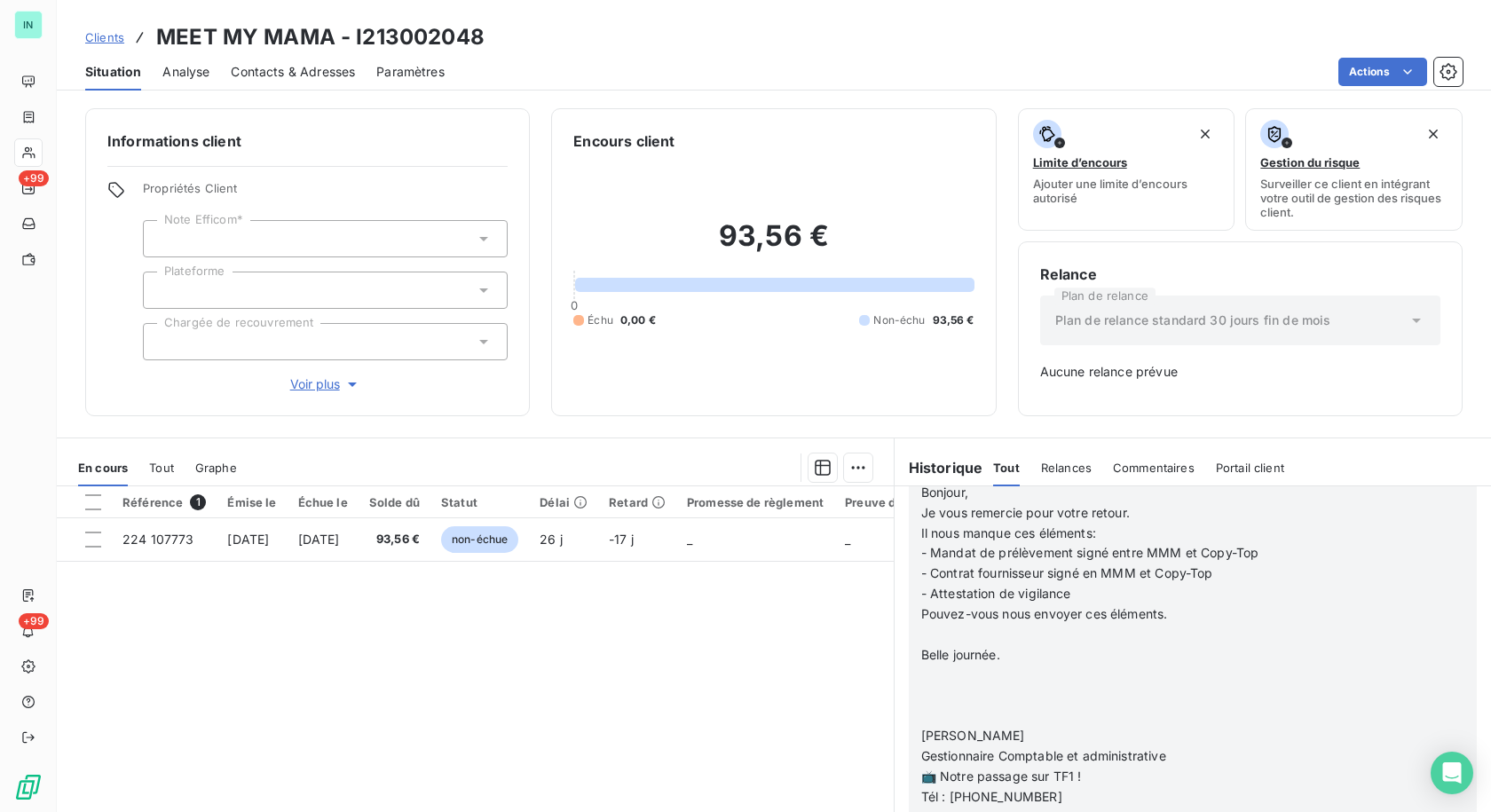
click at [921, 645] on p "﻿" at bounding box center [1170, 635] width 497 height 21
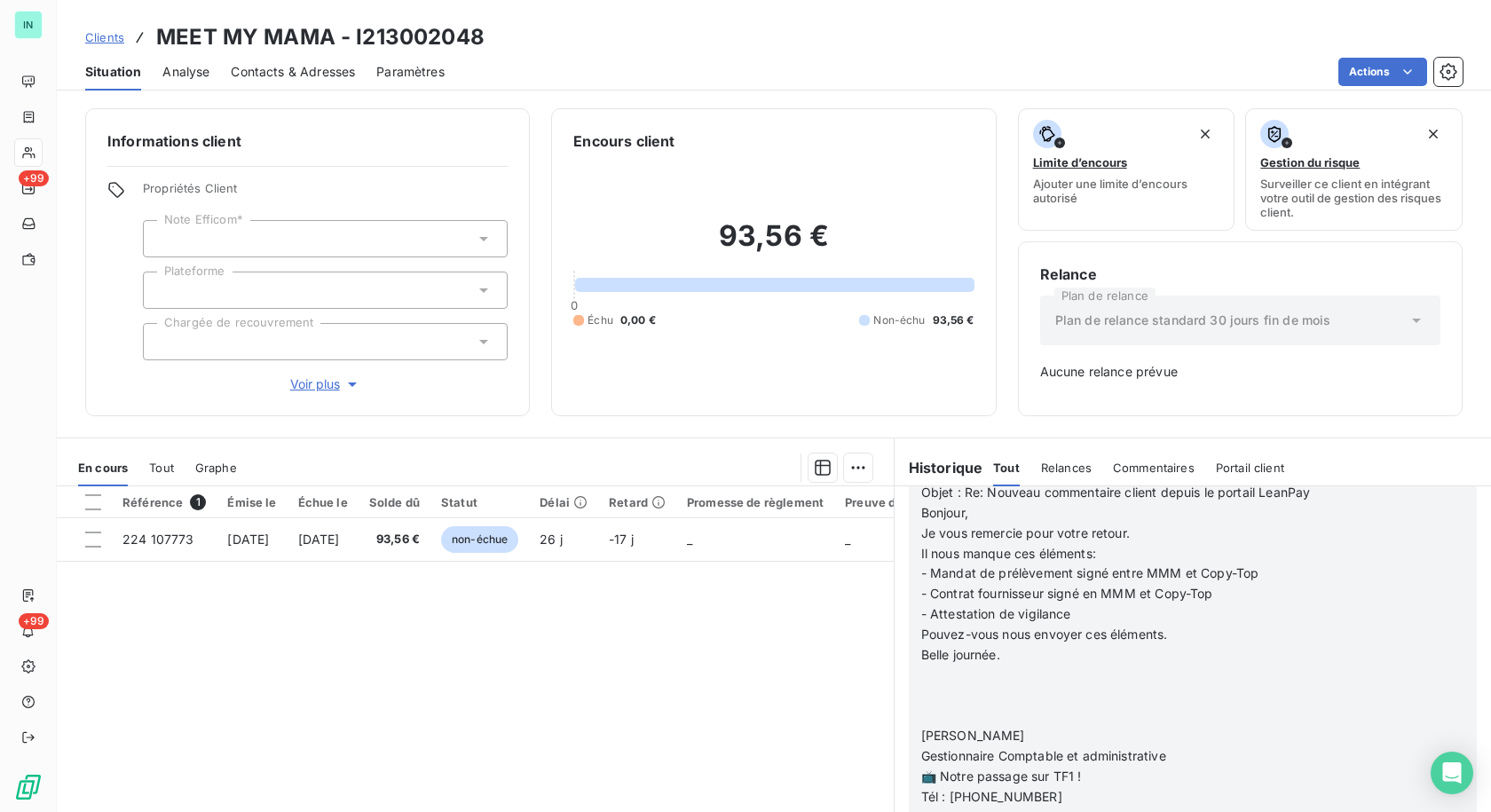
click at [921, 726] on p at bounding box center [1170, 715] width 497 height 21
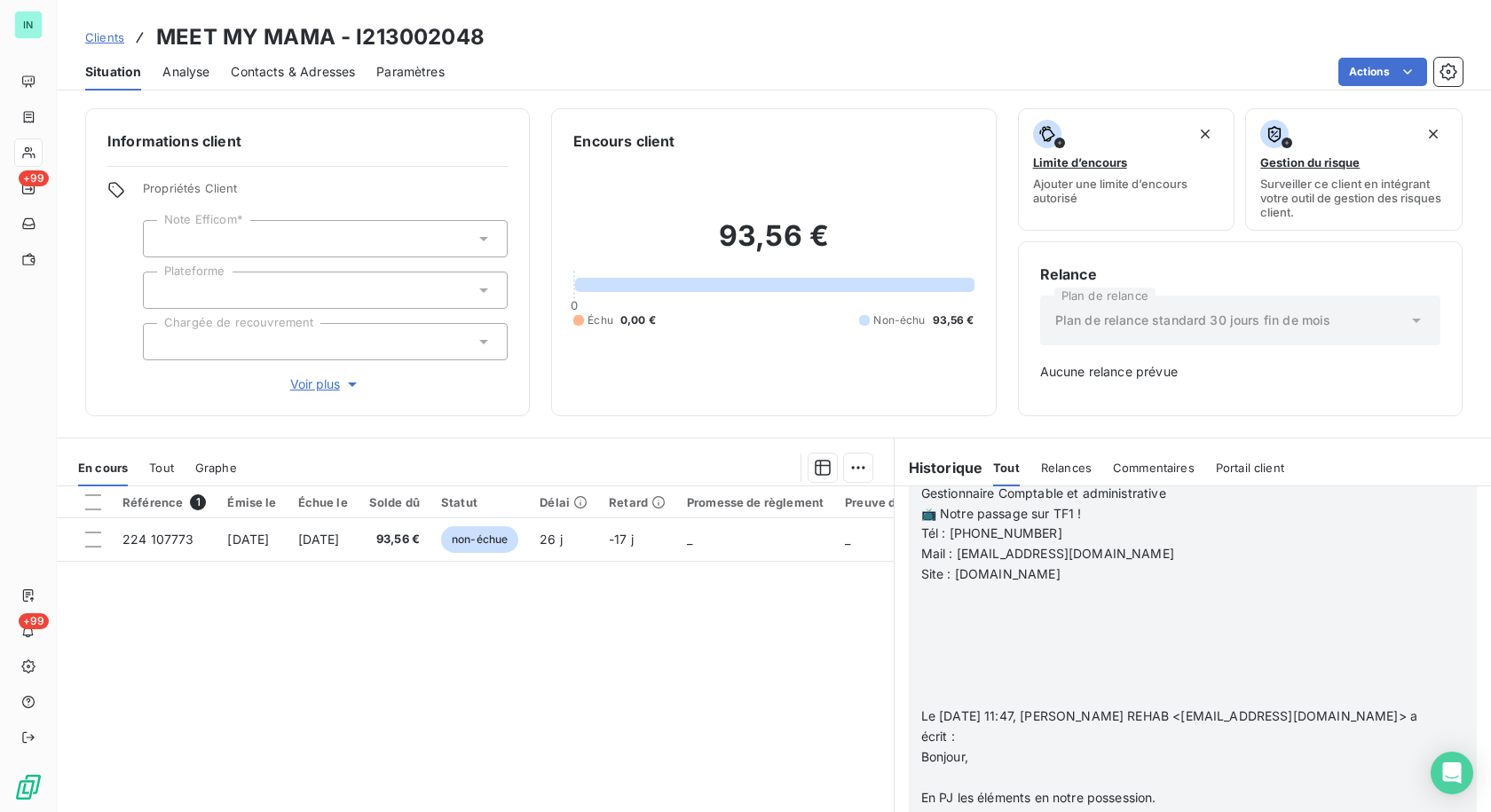
scroll to position [2311, 0]
click at [927, 703] on p "﻿" at bounding box center [1170, 692] width 497 height 21
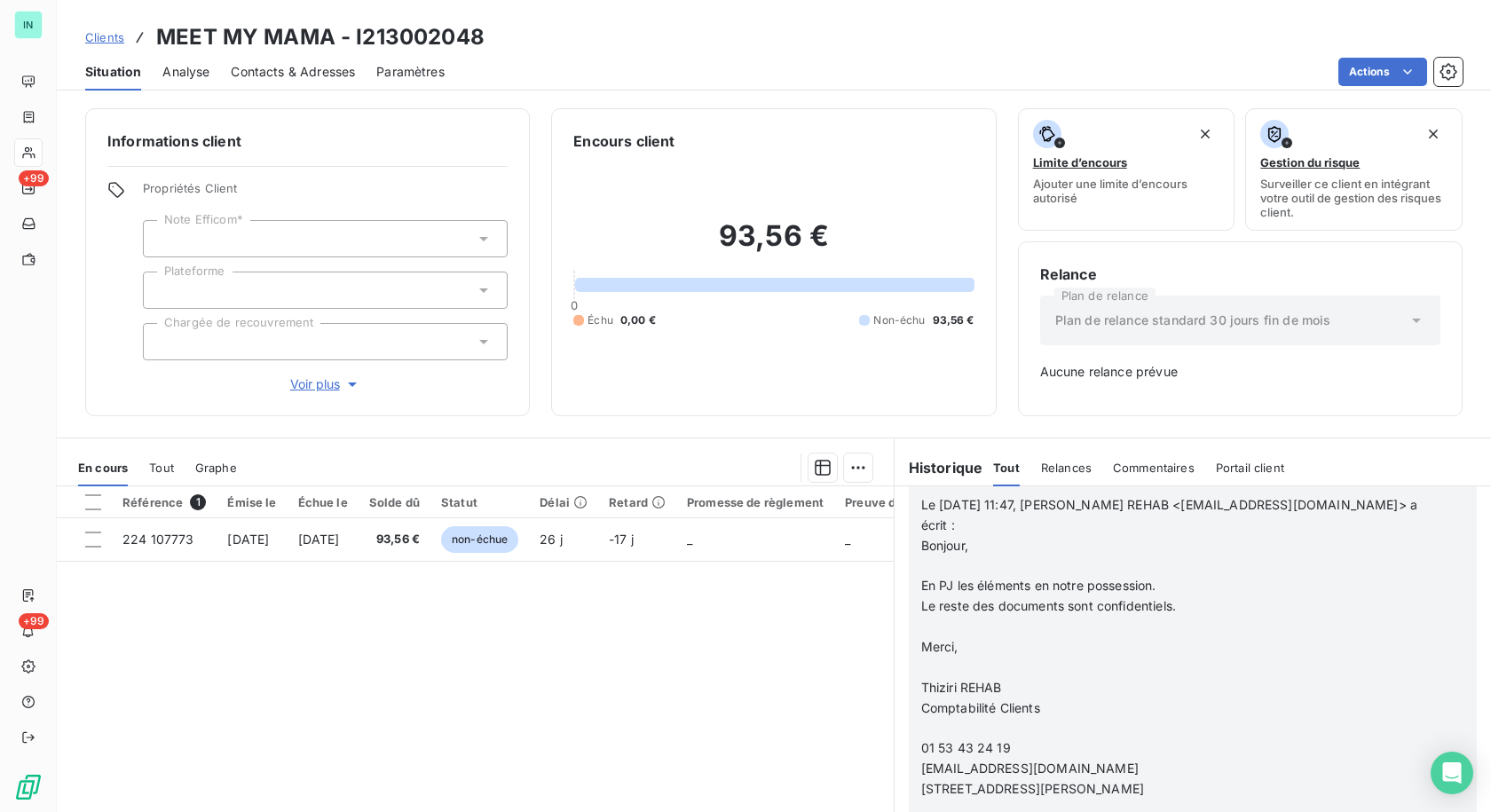
scroll to position [2386, 0]
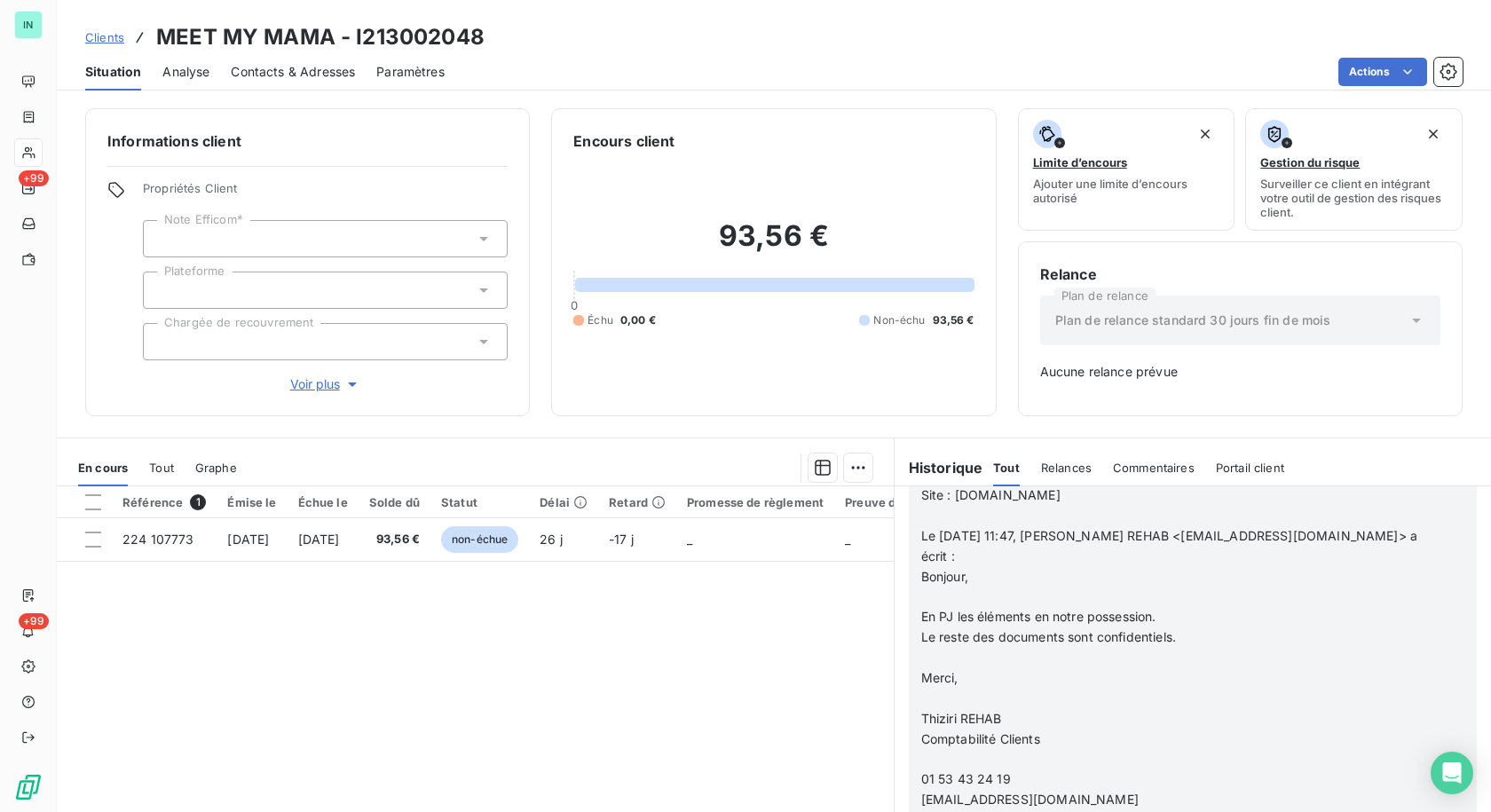
click at [923, 607] on p at bounding box center [1170, 596] width 497 height 21
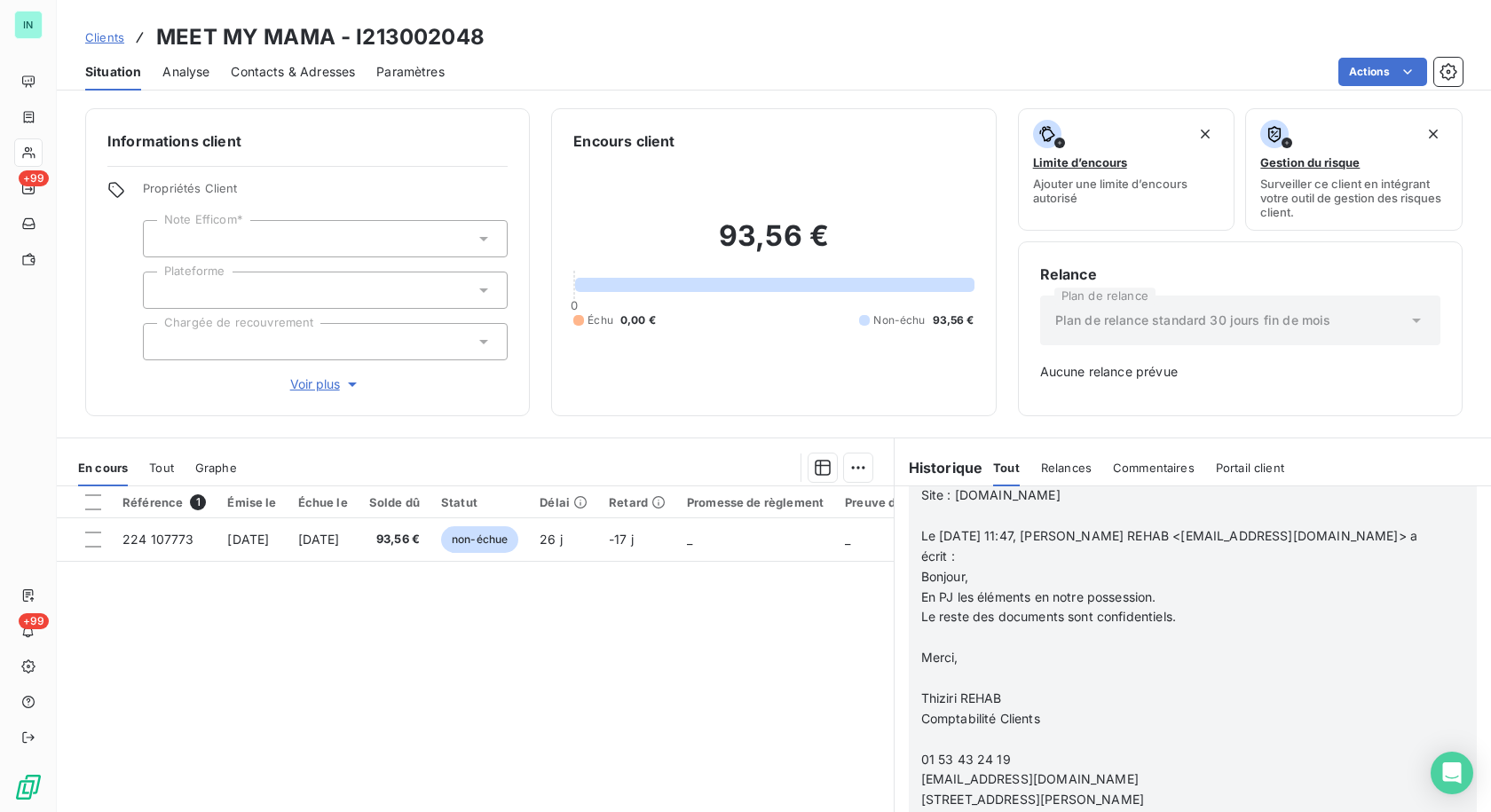
scroll to position [2365, 0]
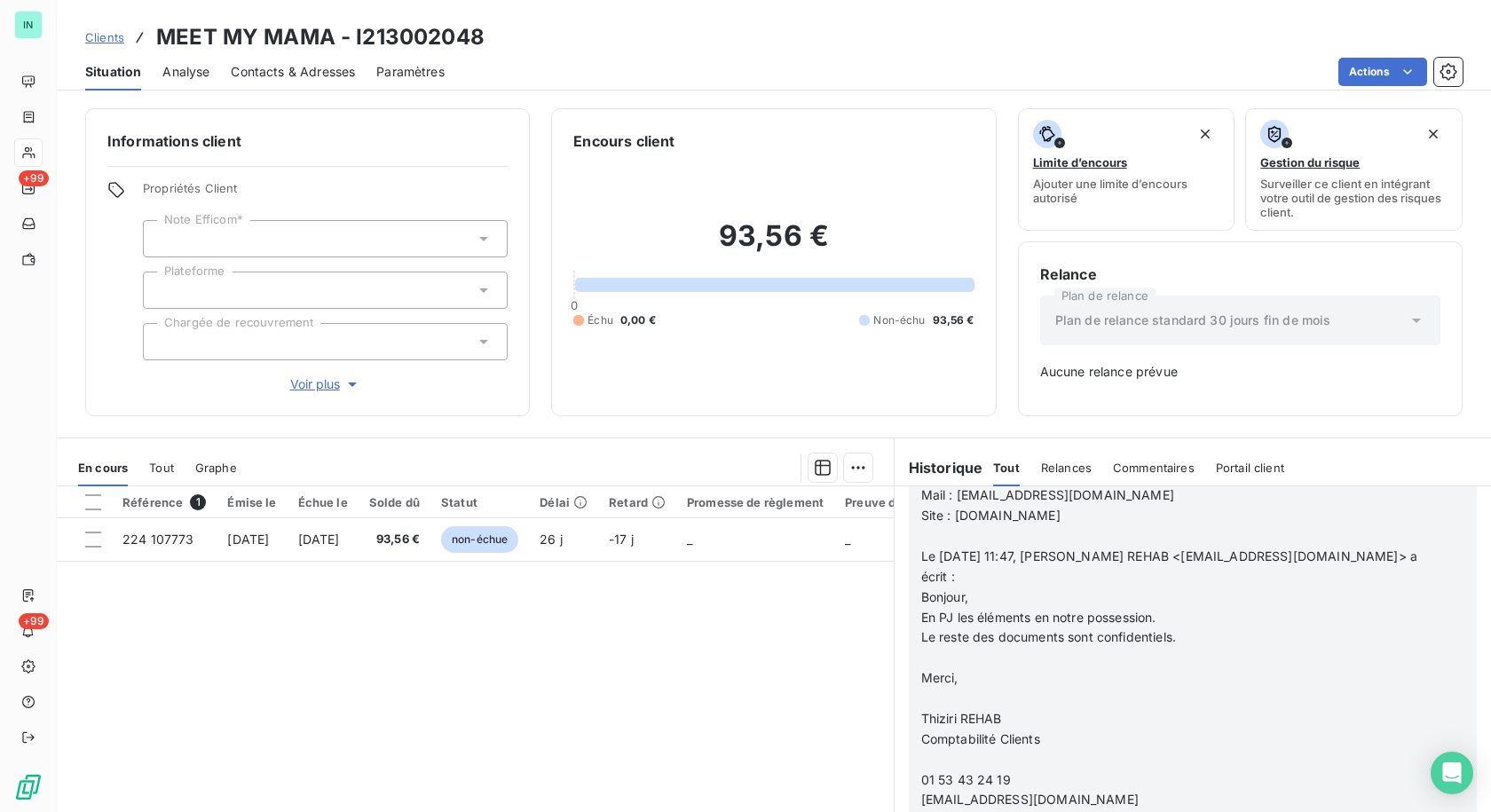
click at [921, 668] on p at bounding box center [1170, 657] width 497 height 21
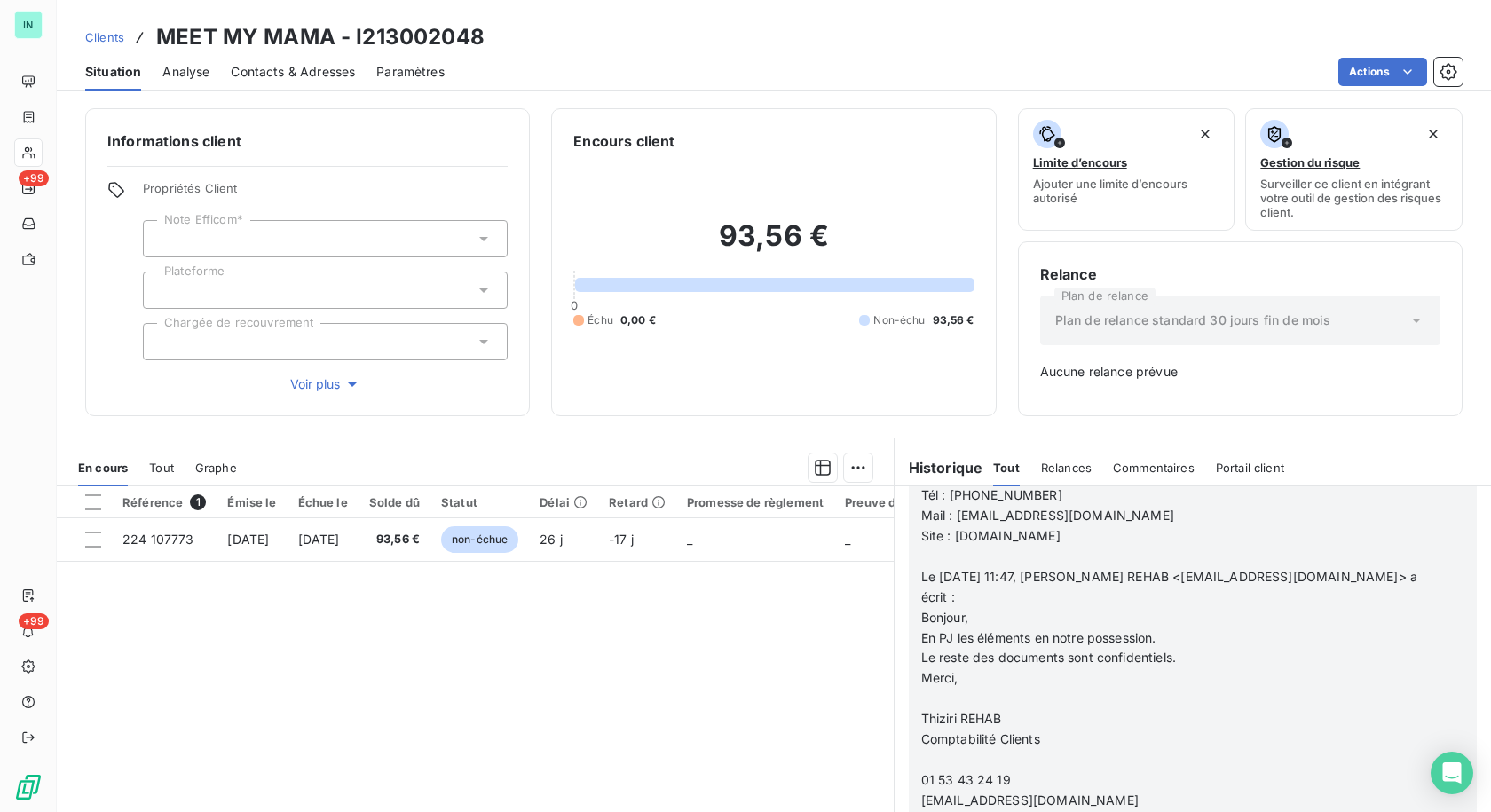
click at [921, 705] on span at bounding box center [923, 697] width 4 height 15
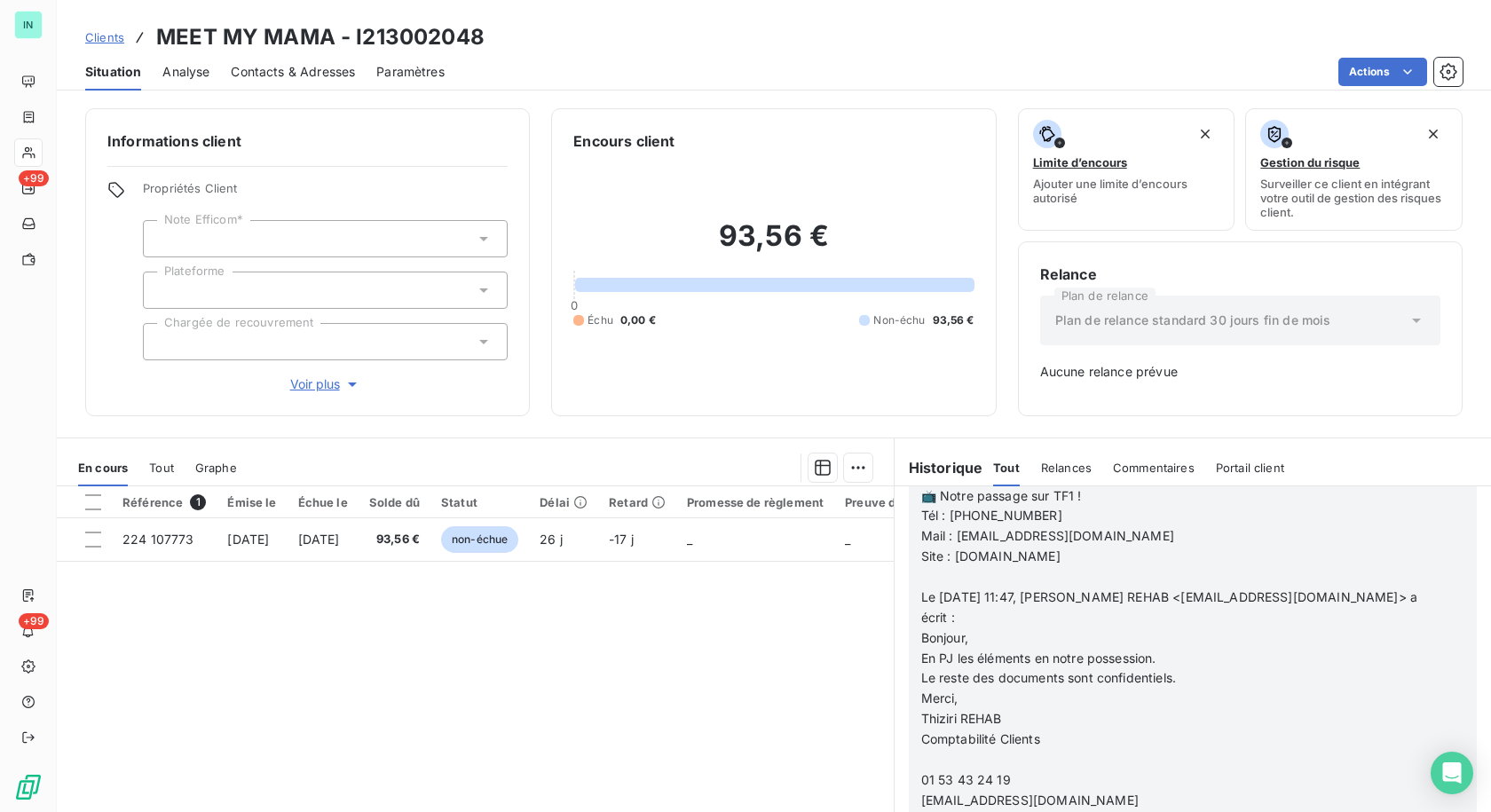
click at [932, 770] on p at bounding box center [1170, 759] width 497 height 21
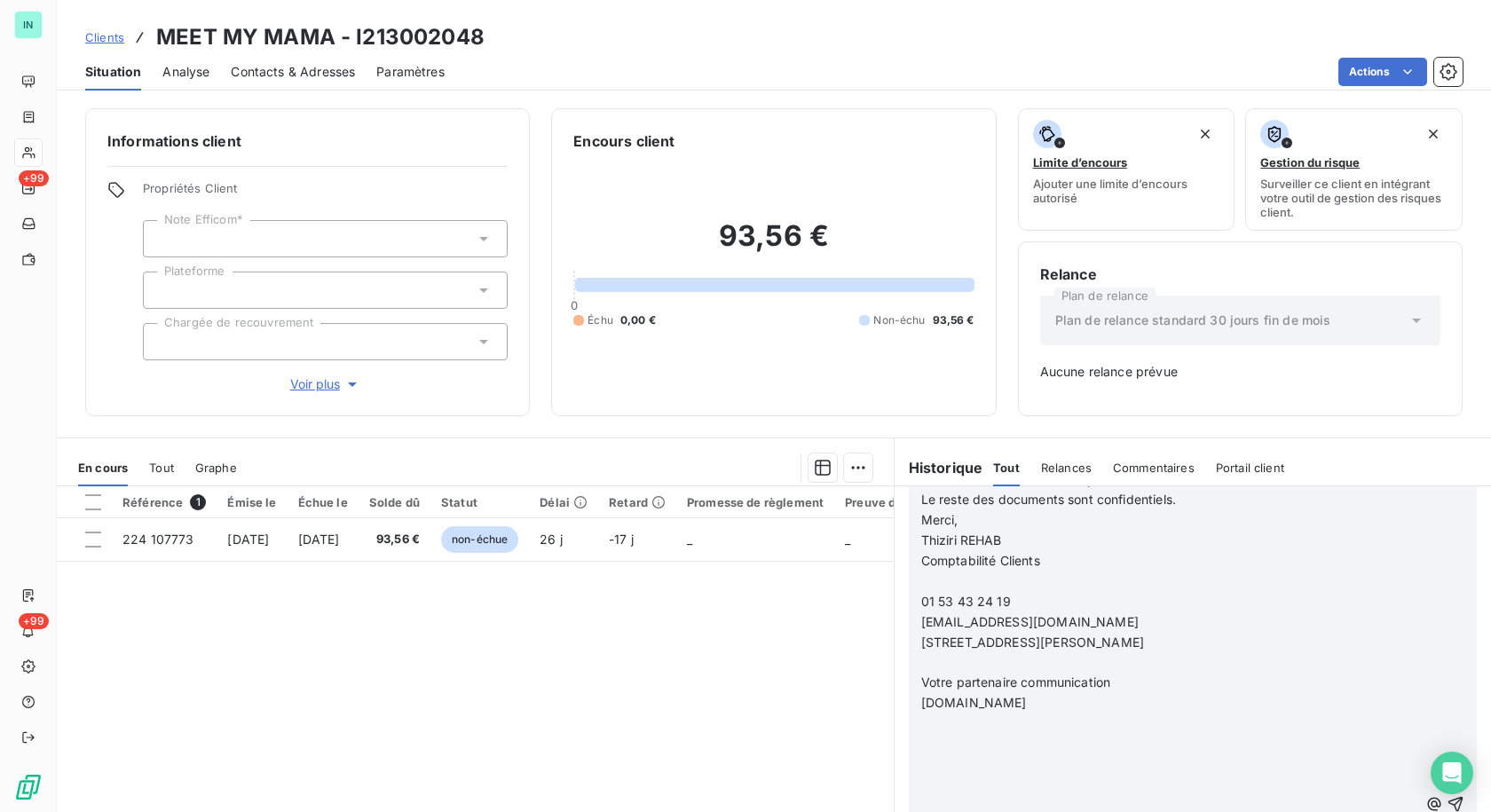
scroll to position [2502, 0]
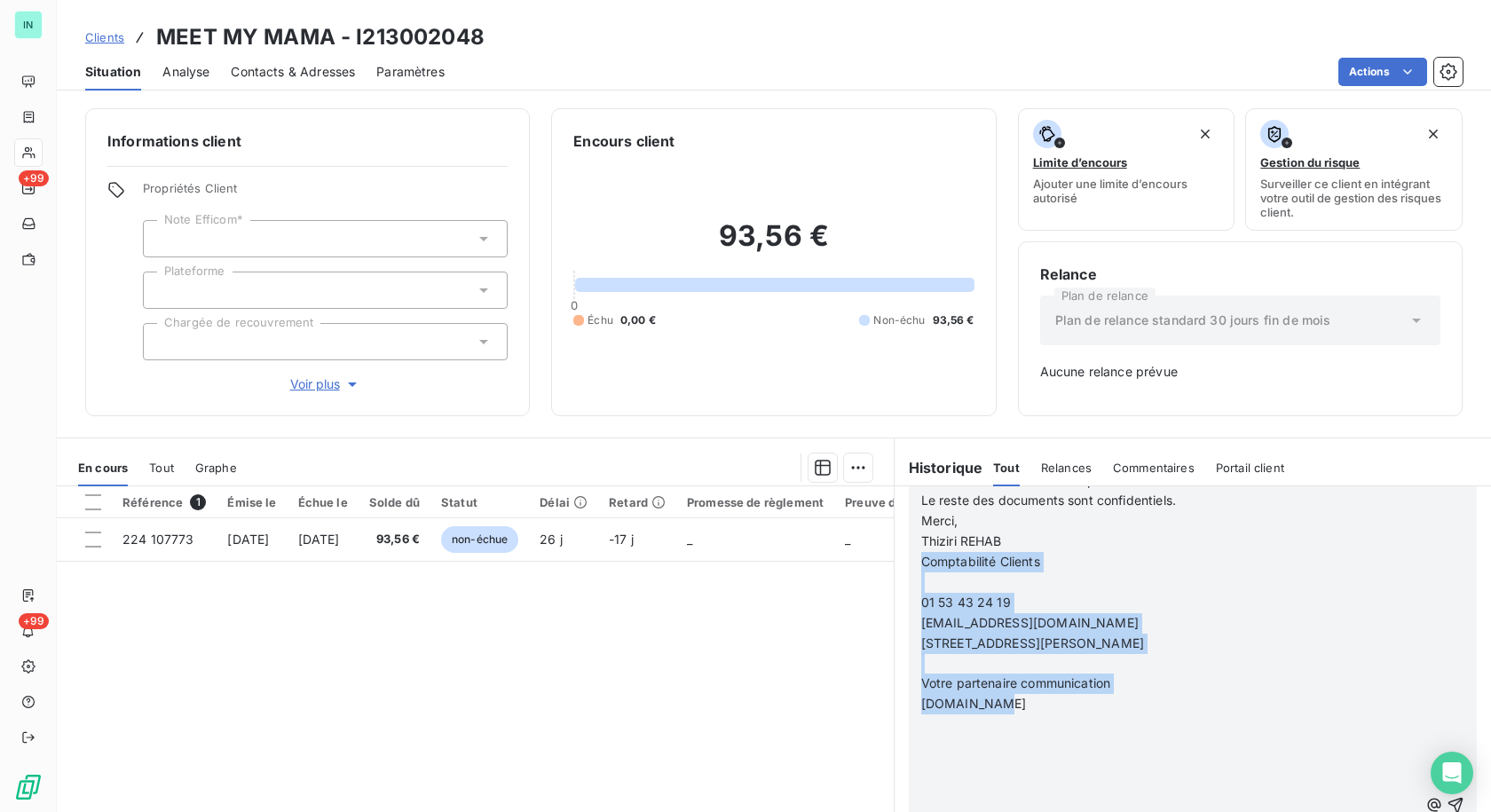
drag, startPoint x: 997, startPoint y: 730, endPoint x: 906, endPoint y: 579, distance: 176.3
click at [909, 579] on div "14 10 25 - TR reçu mail de [EMAIL_ADDRESS][DOMAIN_NAME] Bonjour, En PJ le dossi…" at bounding box center [1193, 805] width 568 height 2143
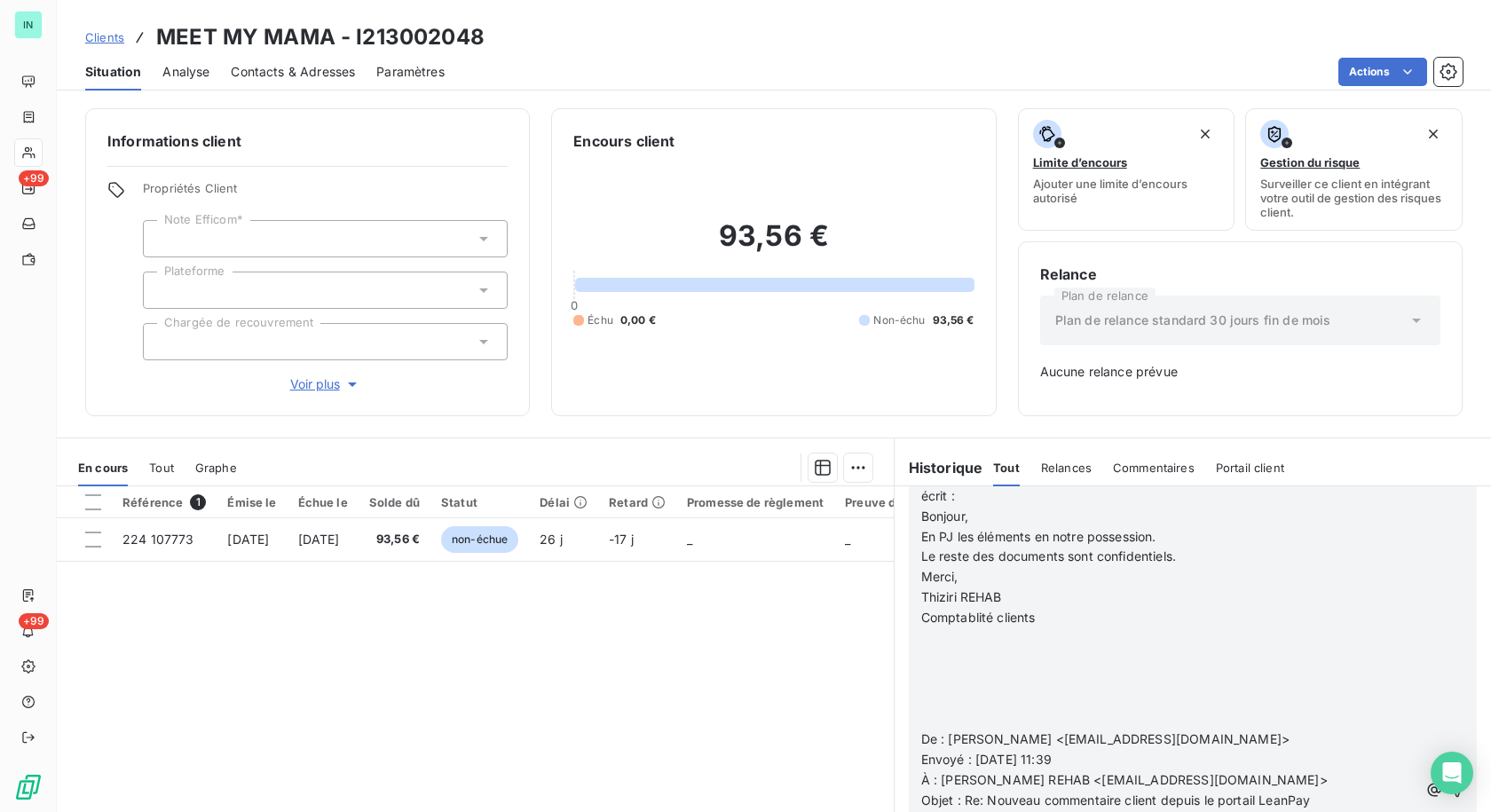
scroll to position [2449, 0]
click at [995, 622] on span "Comptablité clients" at bounding box center [979, 614] width 115 height 15
click at [929, 727] on p at bounding box center [1170, 716] width 497 height 21
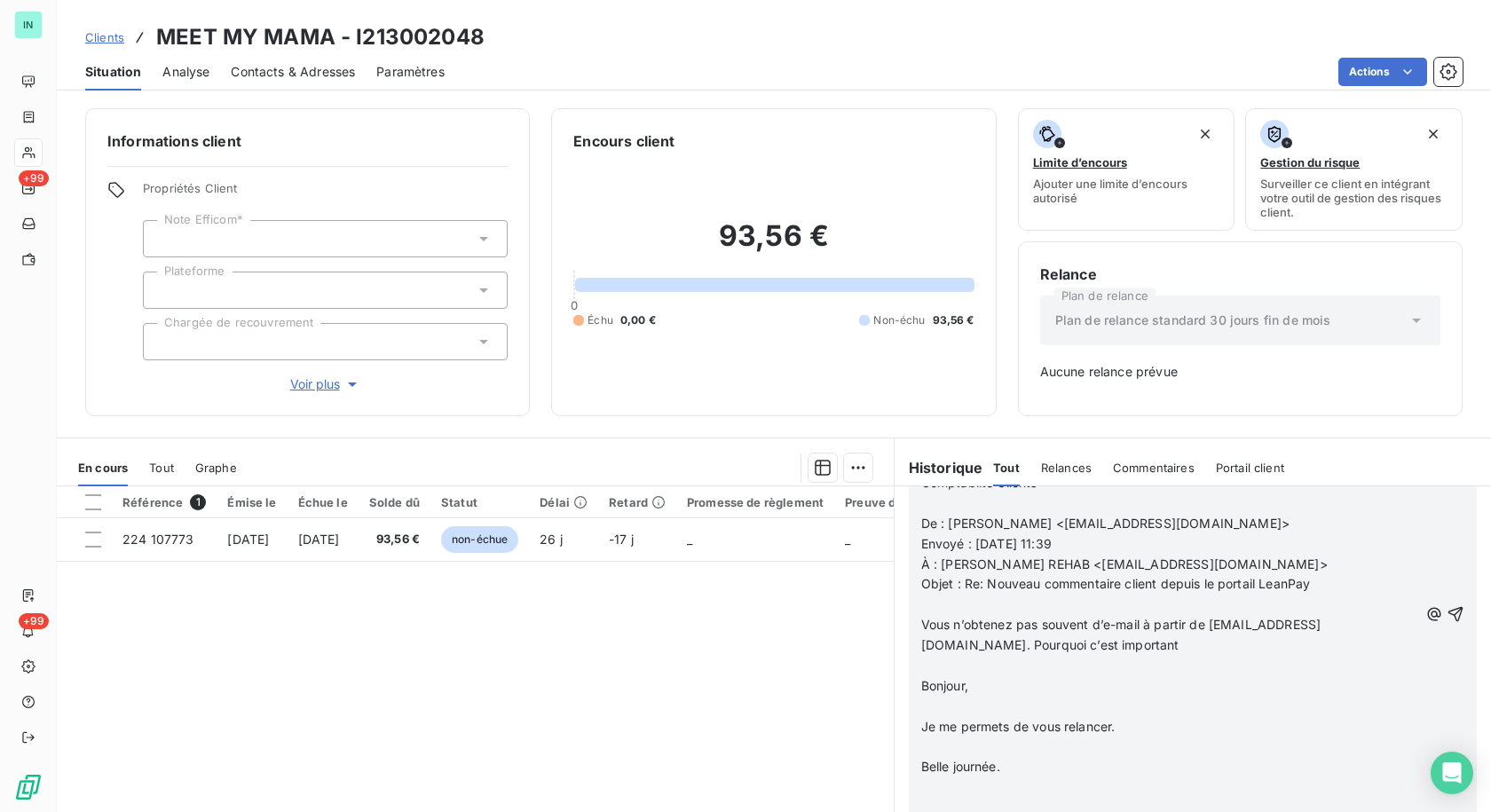
scroll to position [3432, 0]
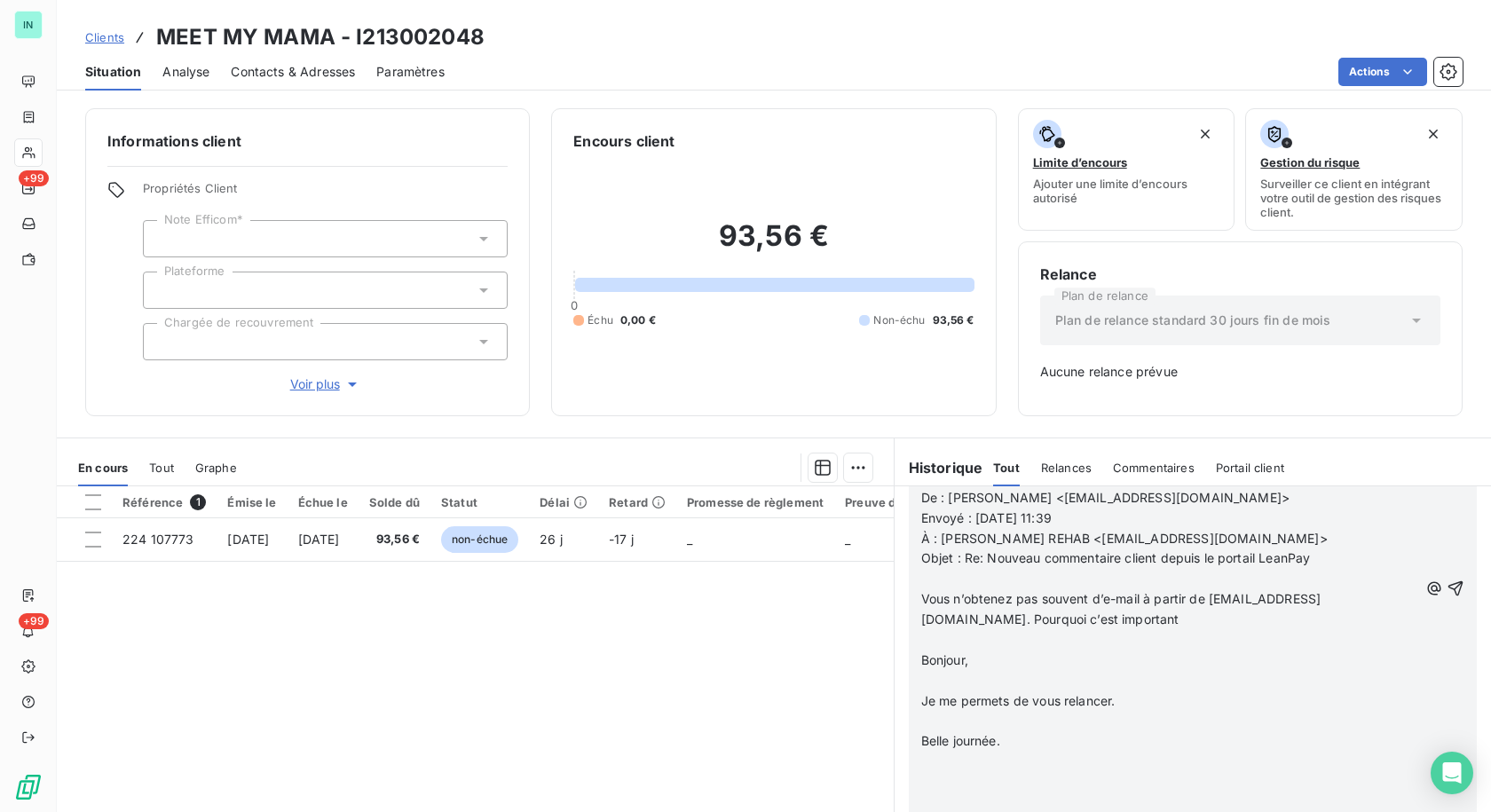
click at [937, 627] on span "Vous n’obtenez pas souvent d’e-mail à partir de [EMAIL_ADDRESS][DOMAIN_NAME]. P…" at bounding box center [1121, 609] width 399 height 36
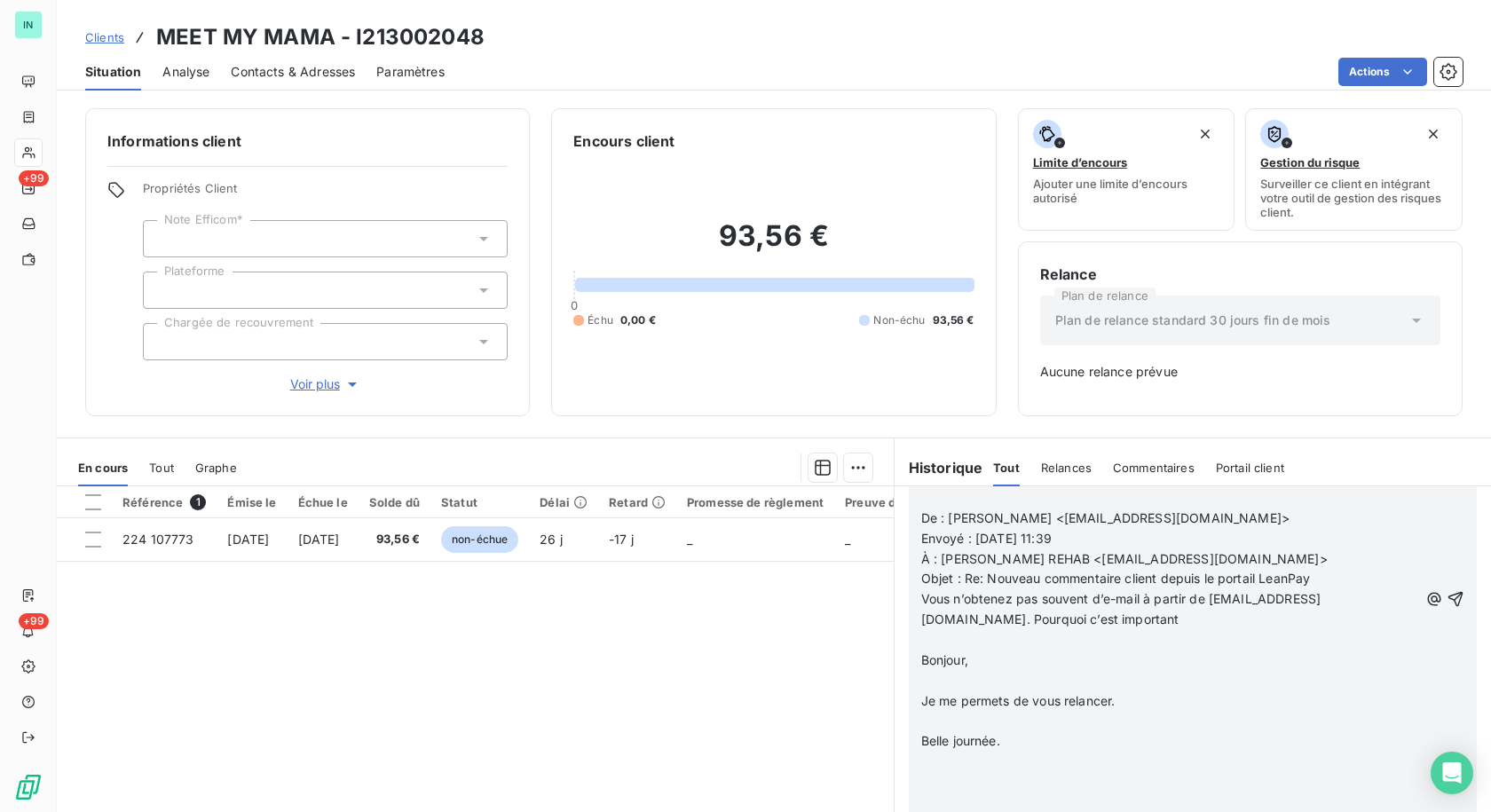
click at [924, 650] on p "﻿" at bounding box center [1170, 640] width 497 height 21
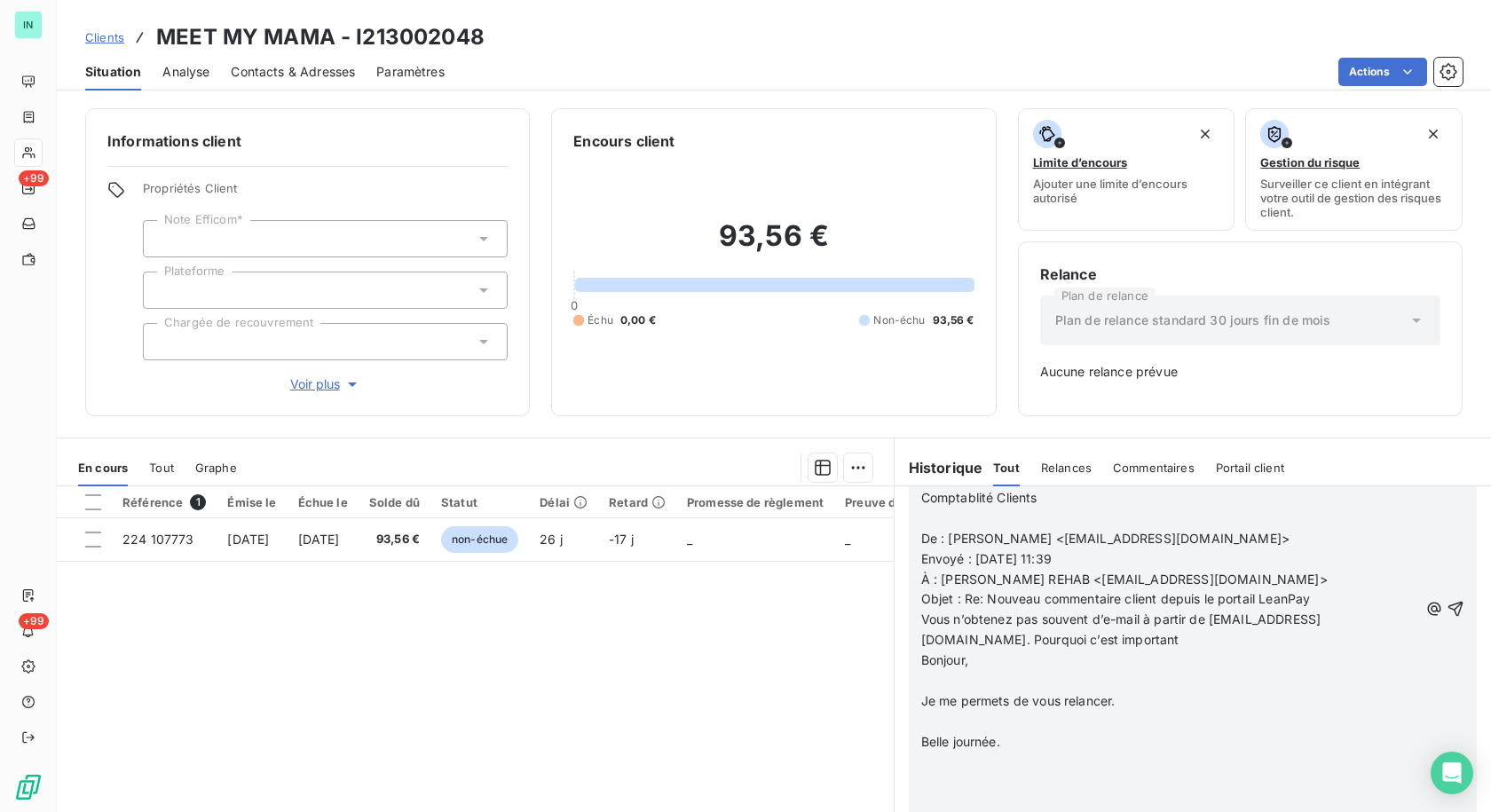
click at [921, 691] on p at bounding box center [1170, 680] width 497 height 21
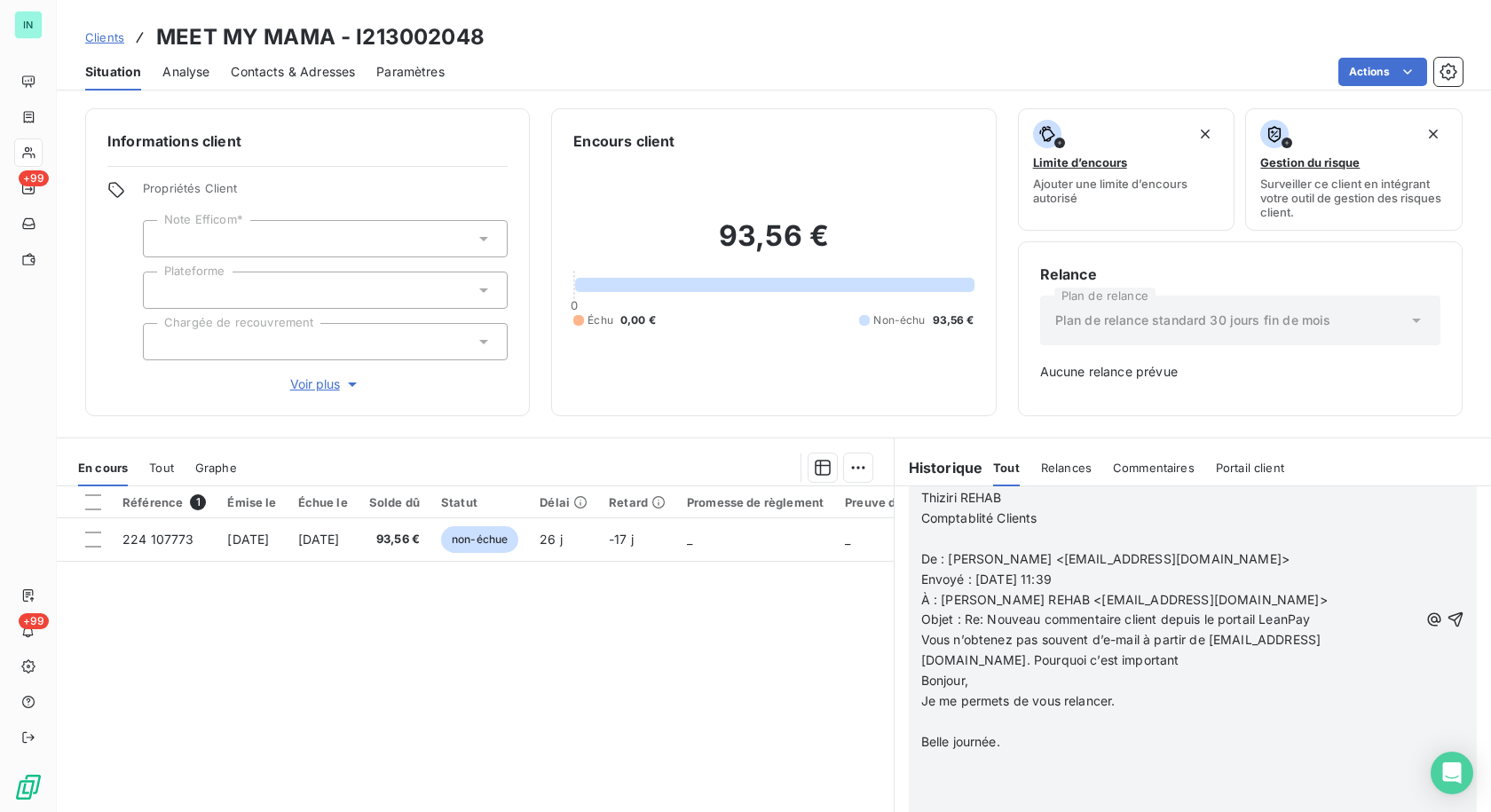
scroll to position [3460, 0]
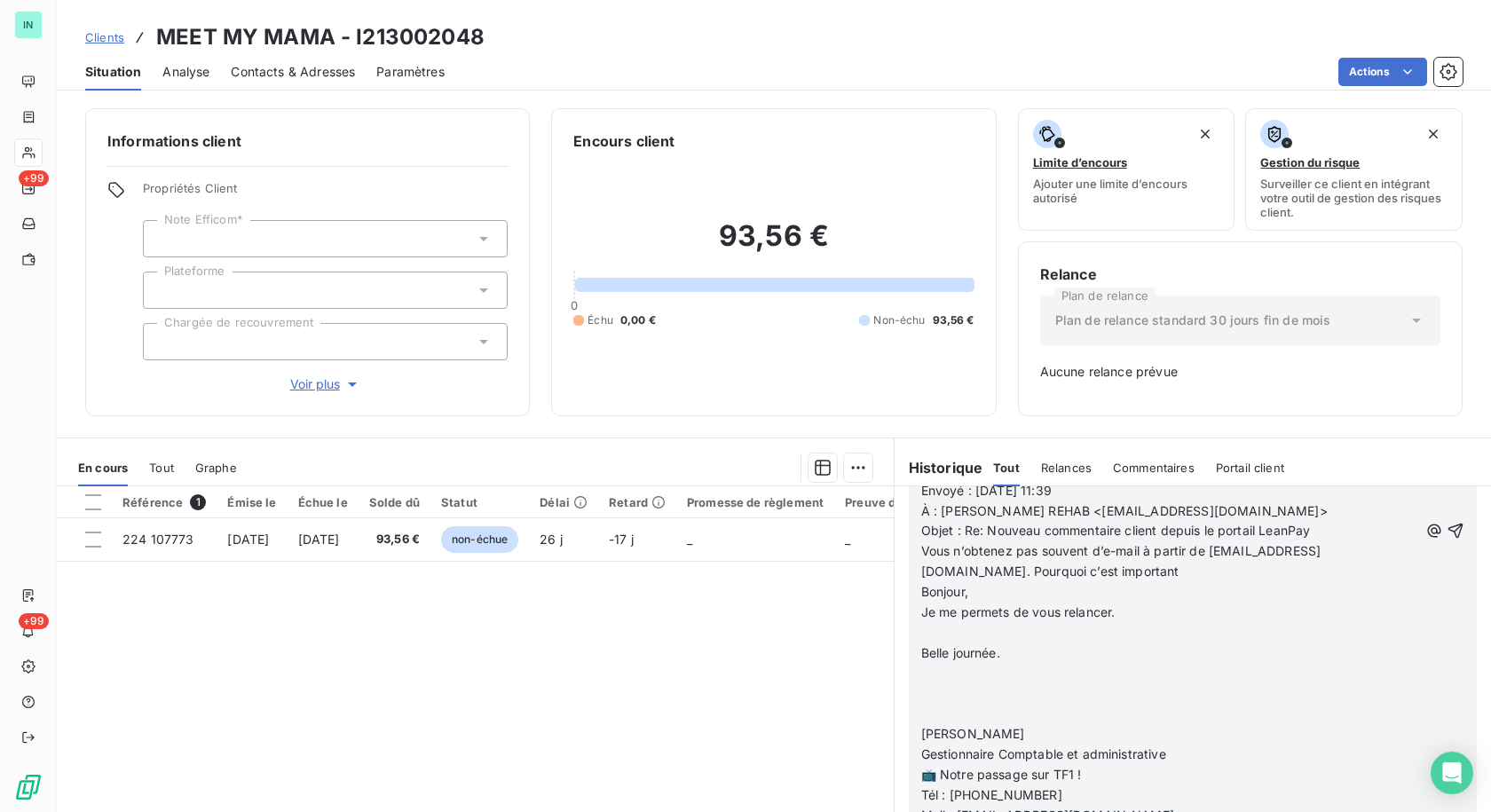
click at [921, 643] on p at bounding box center [1170, 633] width 497 height 21
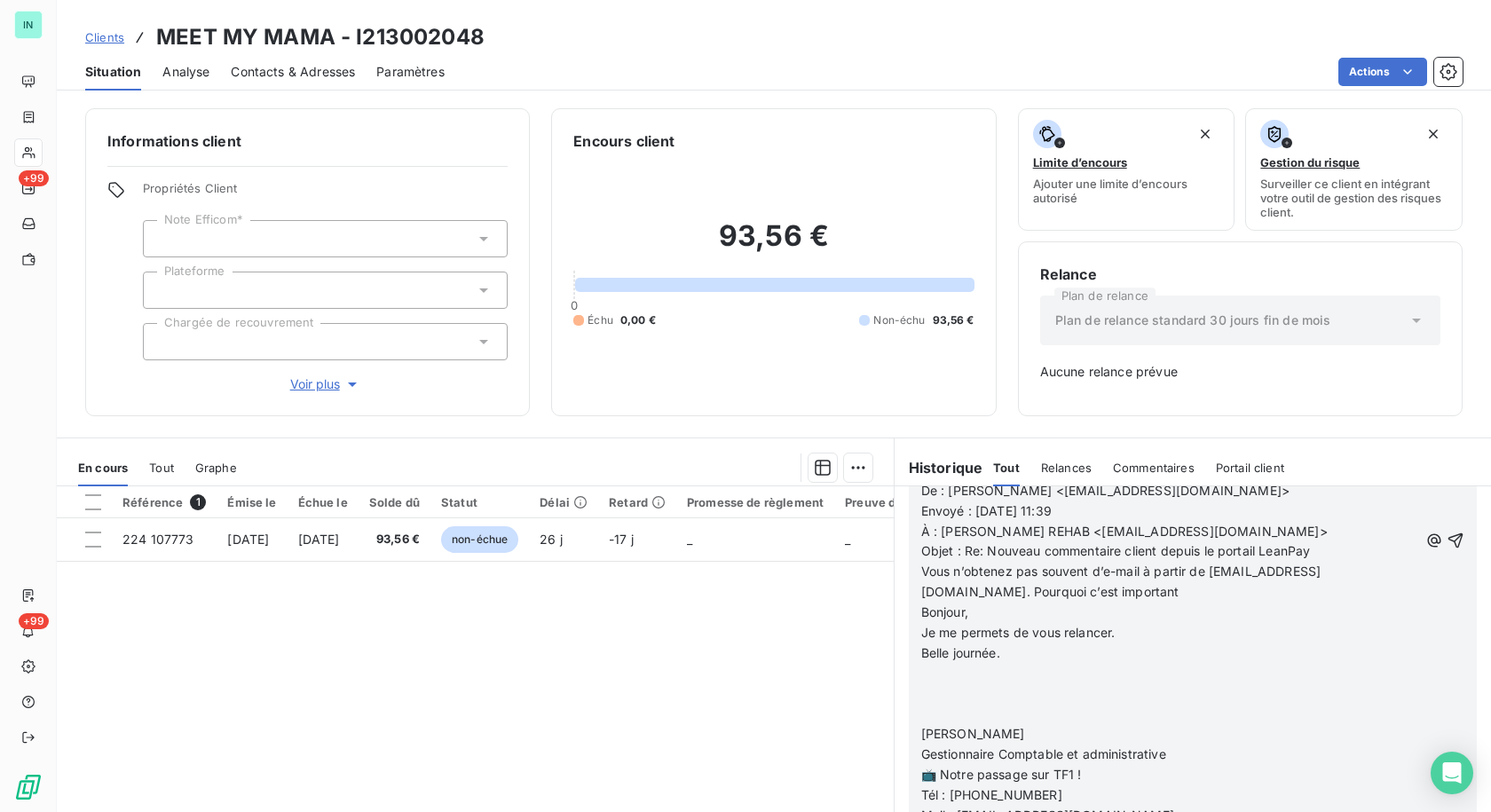
click at [921, 740] on span "[PERSON_NAME]" at bounding box center [973, 733] width 104 height 15
click at [921, 721] on span at bounding box center [923, 713] width 4 height 15
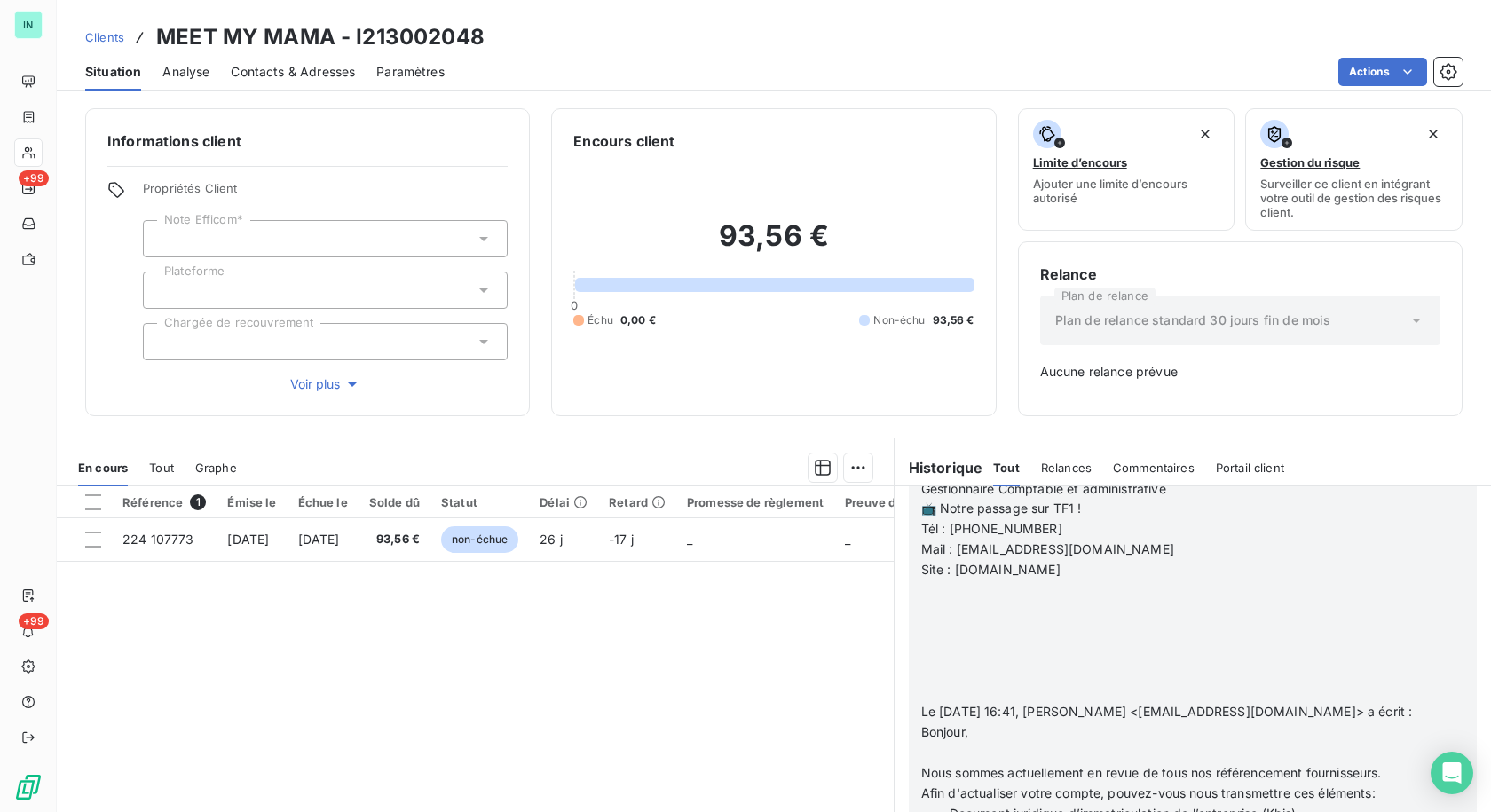
scroll to position [3645, 0]
click at [921, 701] on p at bounding box center [1170, 690] width 497 height 21
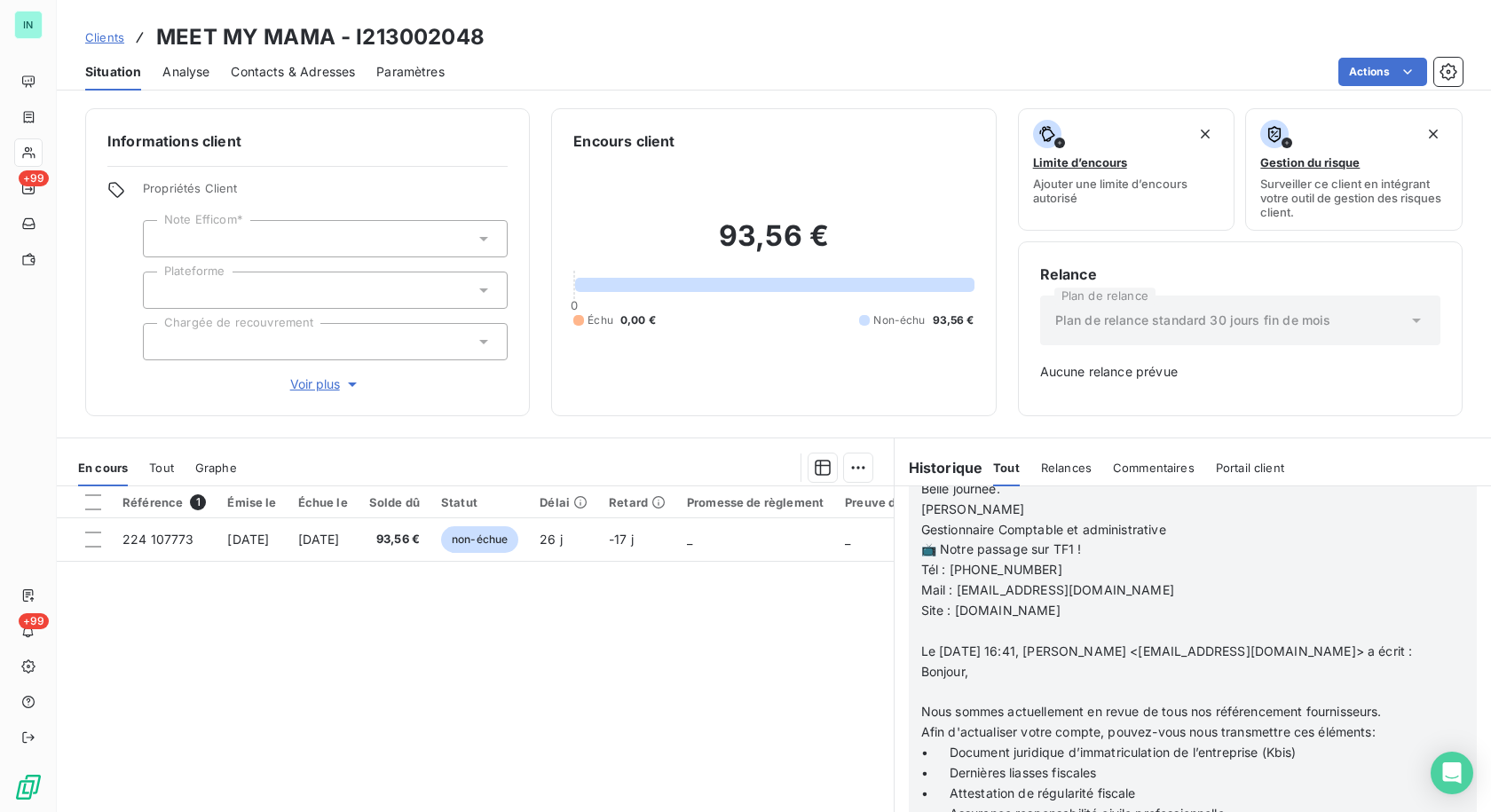
scroll to position [3721, 0]
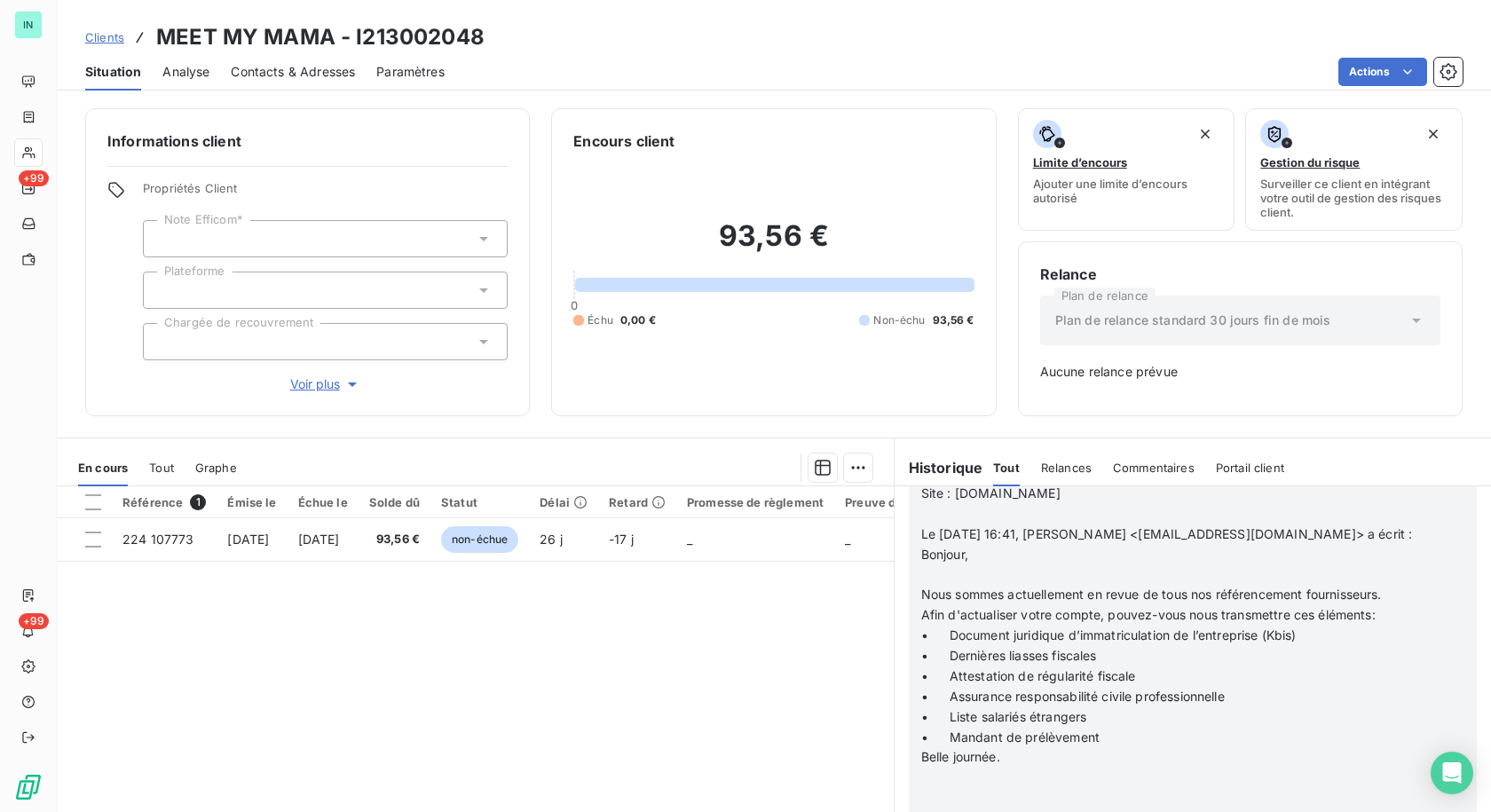
click at [936, 585] on p at bounding box center [1170, 574] width 497 height 21
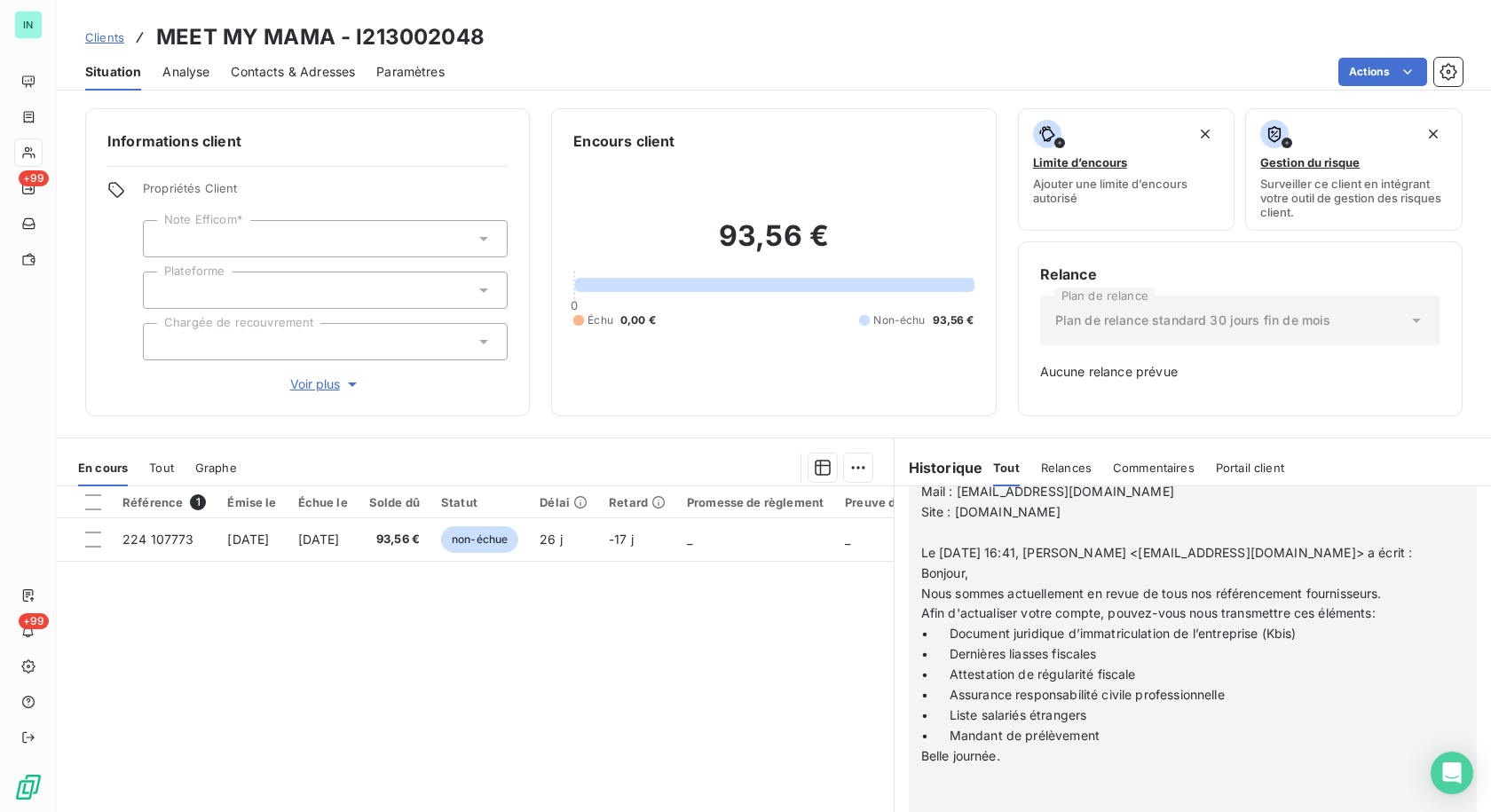
scroll to position [3701, 0]
click at [921, 543] on p at bounding box center [1170, 534] width 497 height 21
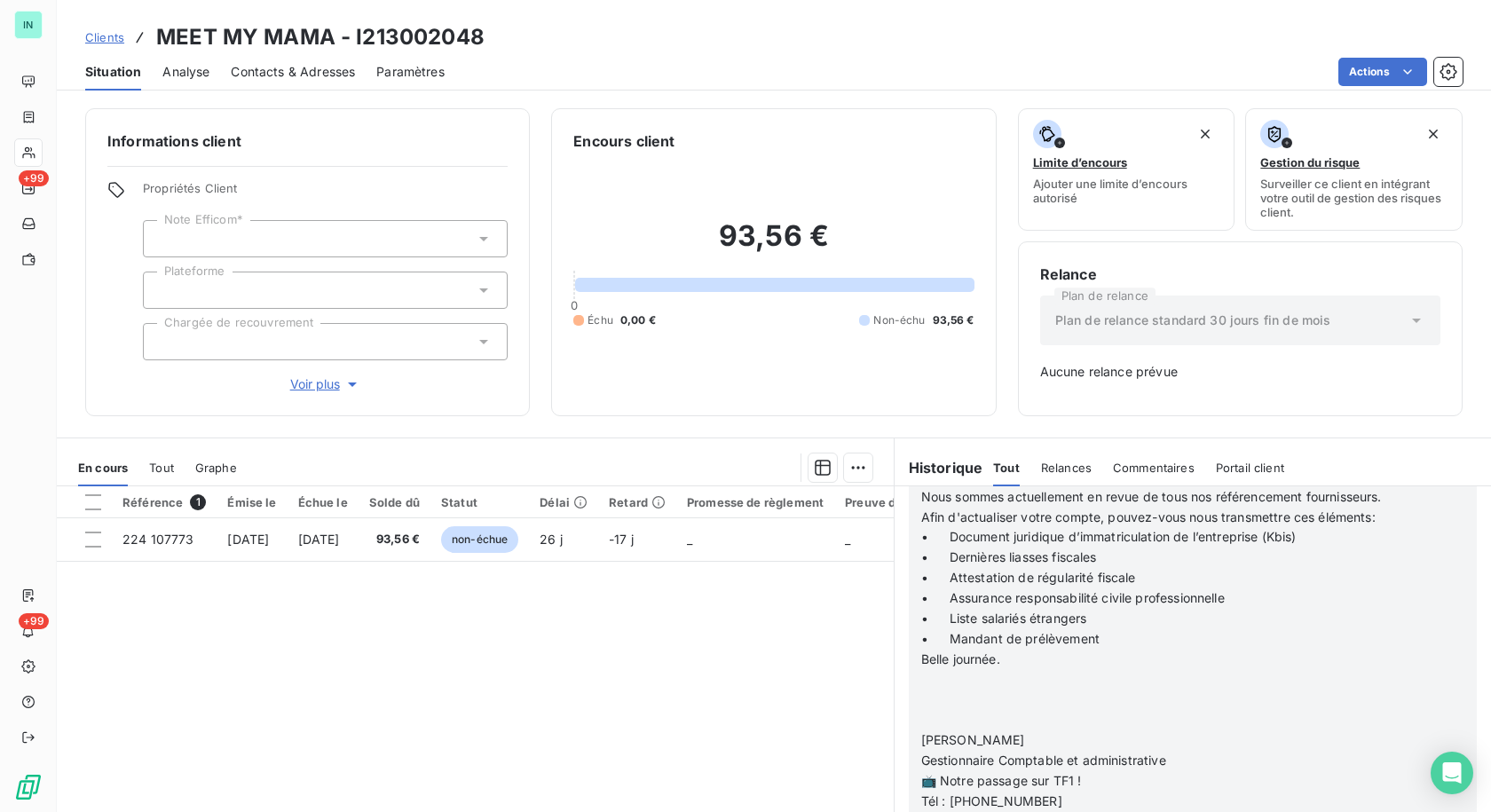
scroll to position [3859, 0]
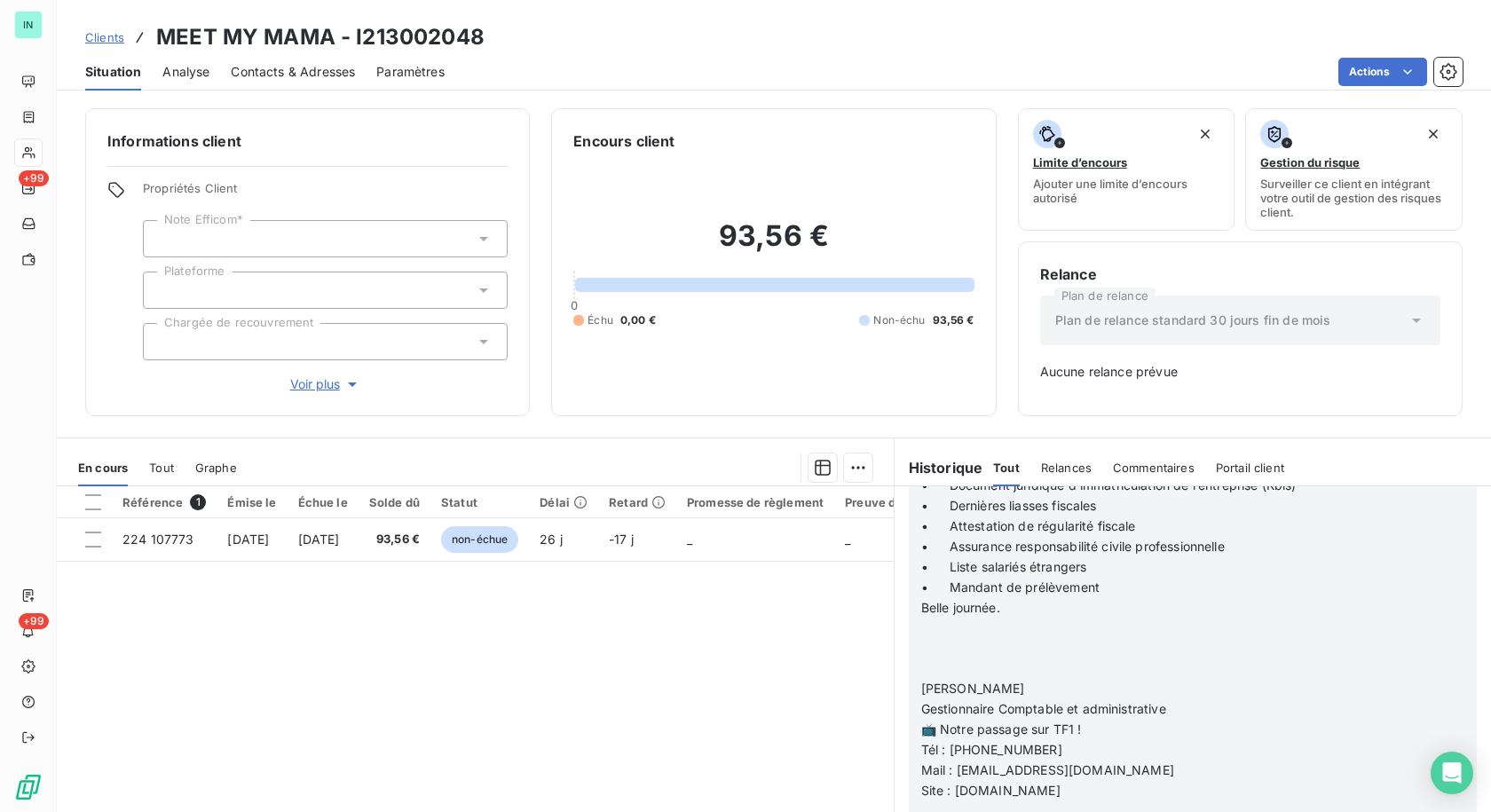
click at [921, 679] on p at bounding box center [1170, 668] width 497 height 21
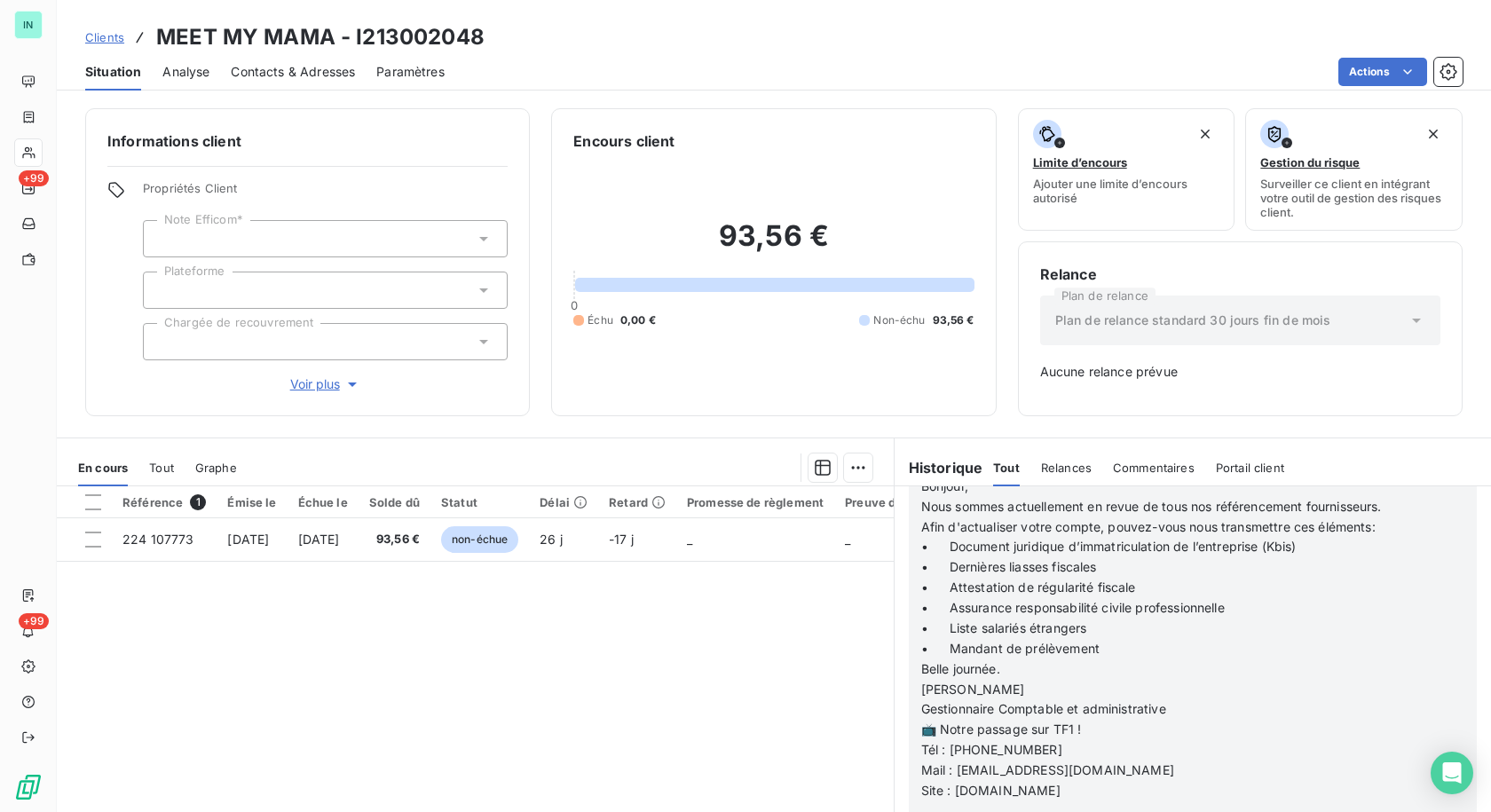
scroll to position [3830, 0]
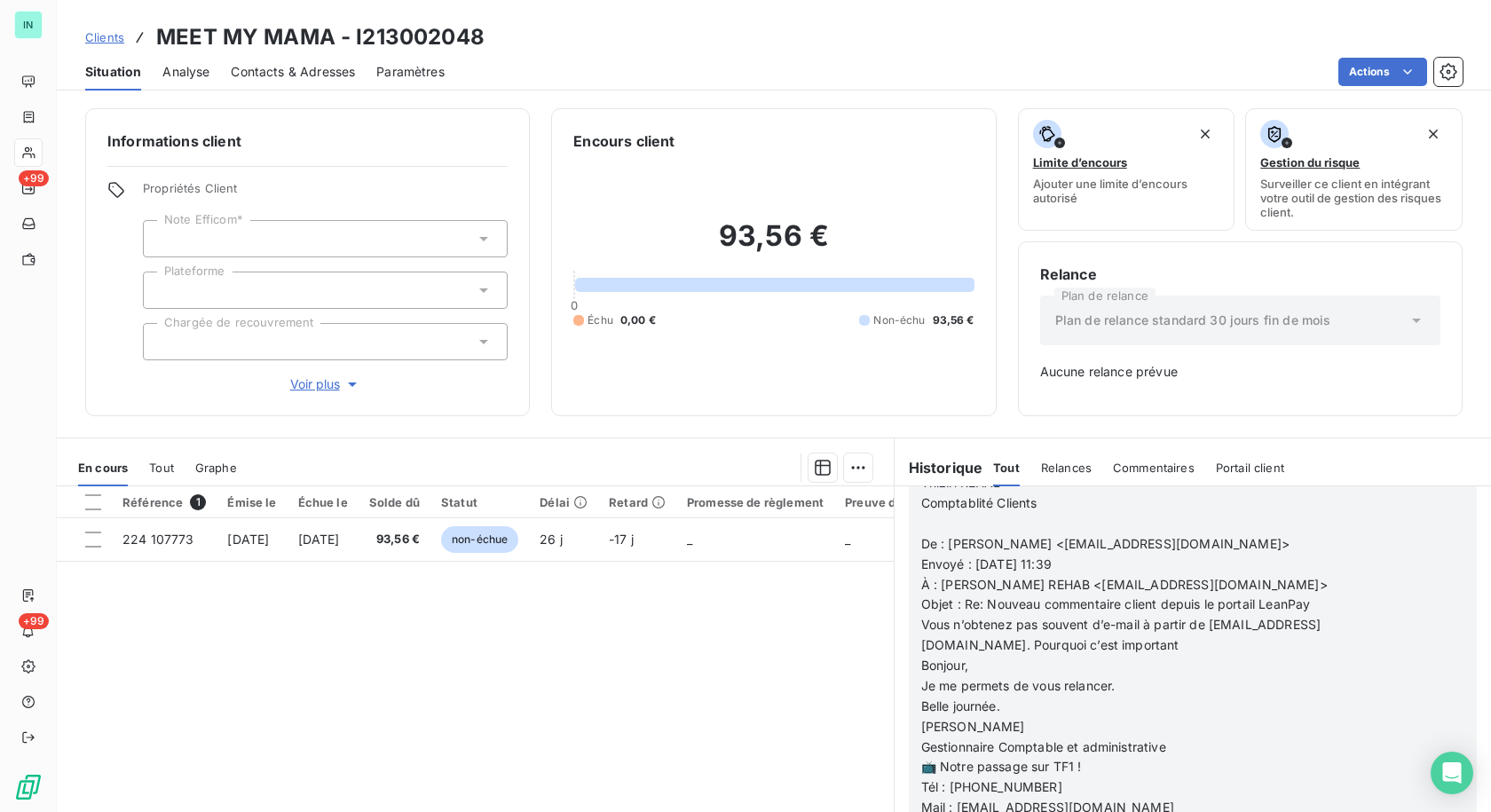
click at [1446, 471] on icon "button" at bounding box center [1455, 462] width 18 height 18
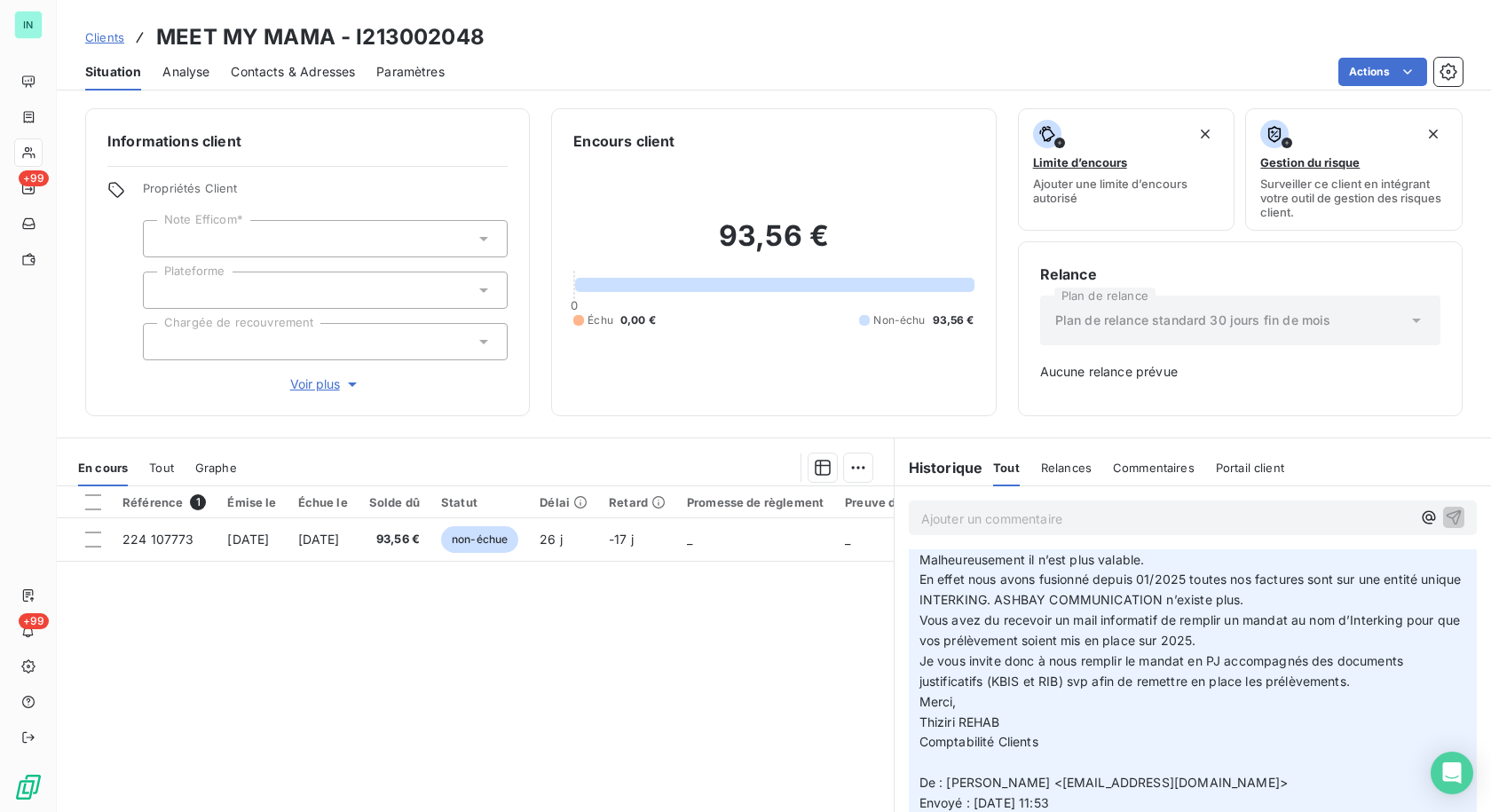
scroll to position [0, 0]
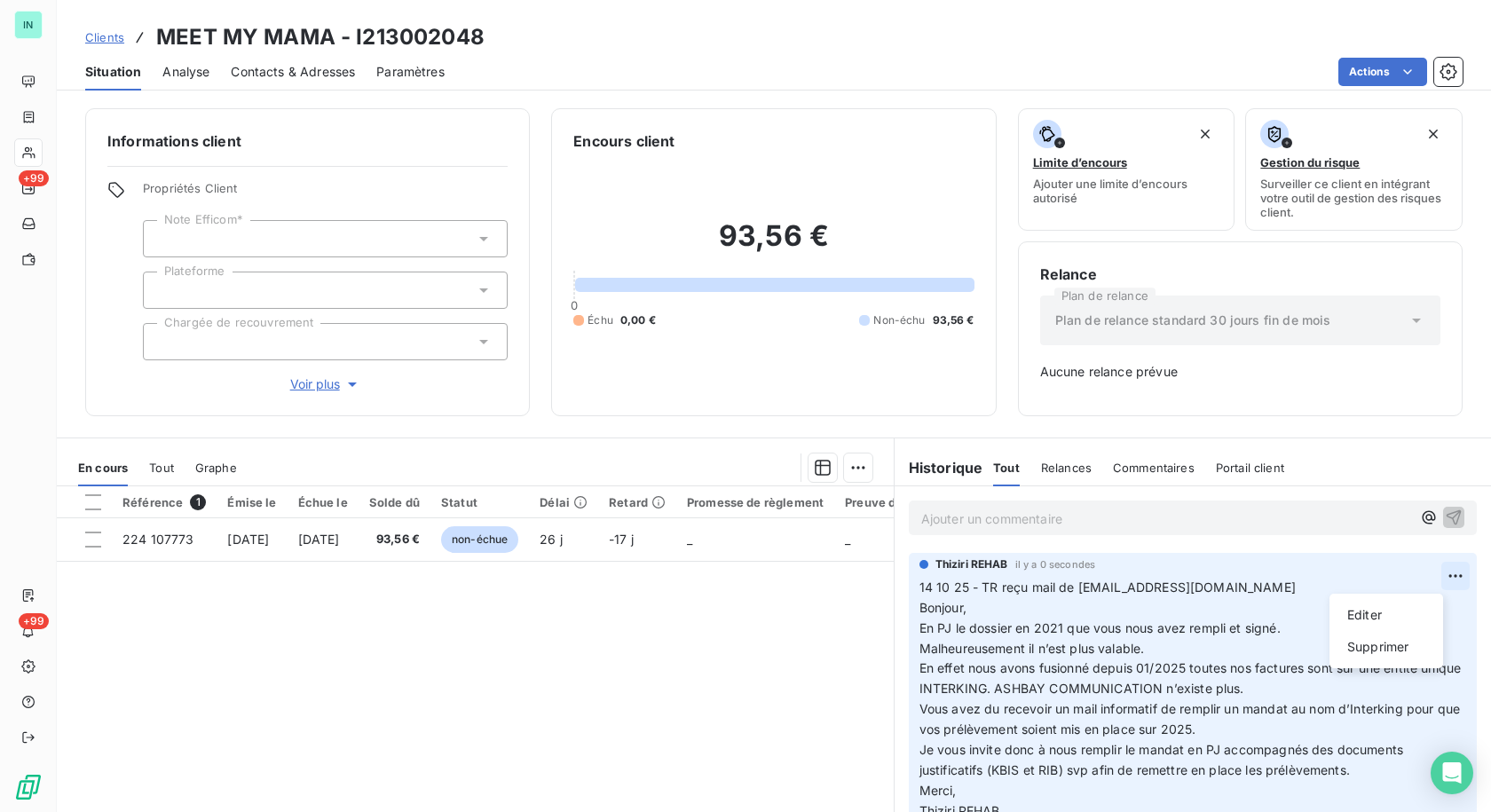
click at [1427, 577] on html "IN +99 +99 Clients MEET MY MAMA - I213002048 Situation Analyse Contacts & Adres…" at bounding box center [745, 406] width 1491 height 812
click at [1361, 620] on div "Editer" at bounding box center [1385, 615] width 99 height 29
click at [1419, 582] on html "IN +99 +99 Clients MEET MY MAMA - I213002048 Situation Analyse Contacts & Adres…" at bounding box center [745, 406] width 1491 height 812
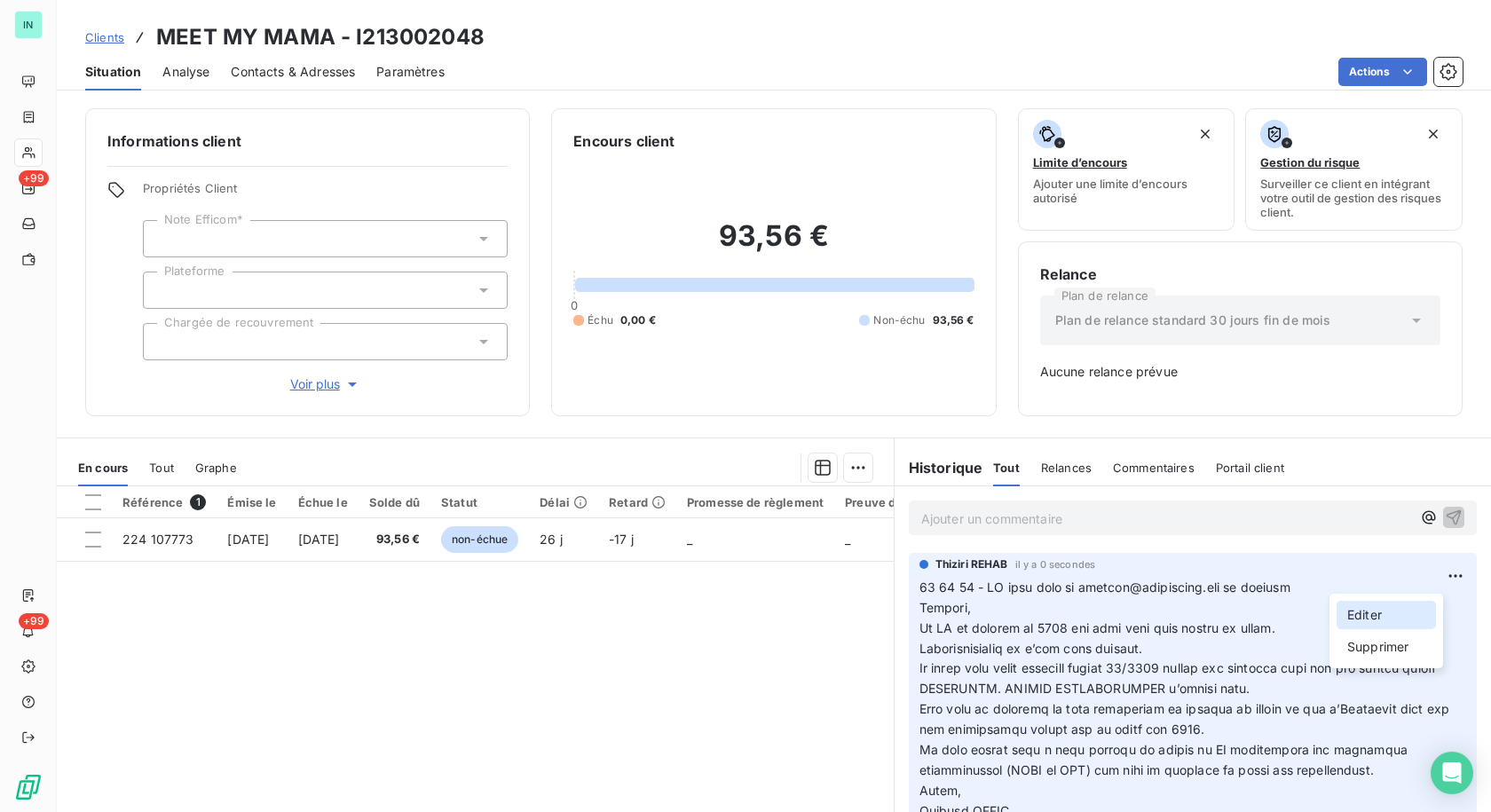
click at [1378, 613] on div "Editer" at bounding box center [1385, 615] width 99 height 29
